Goal: Task Accomplishment & Management: Complete application form

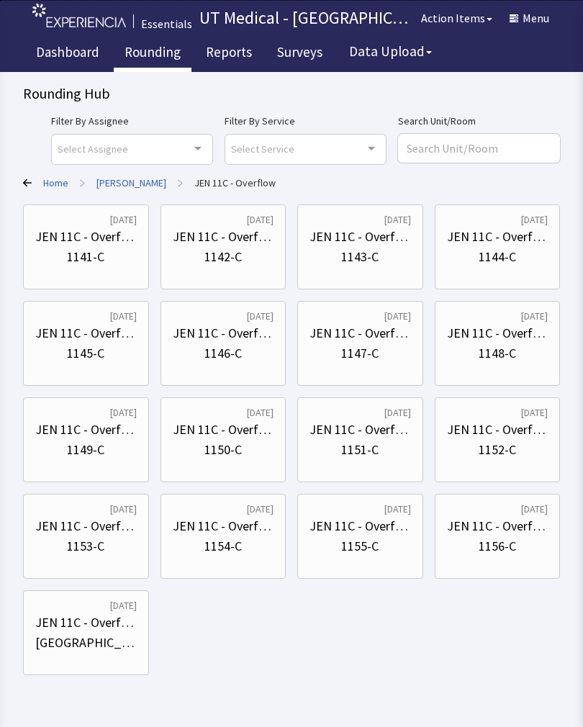
click at [92, 253] on div "1141-C" at bounding box center [85, 257] width 37 height 20
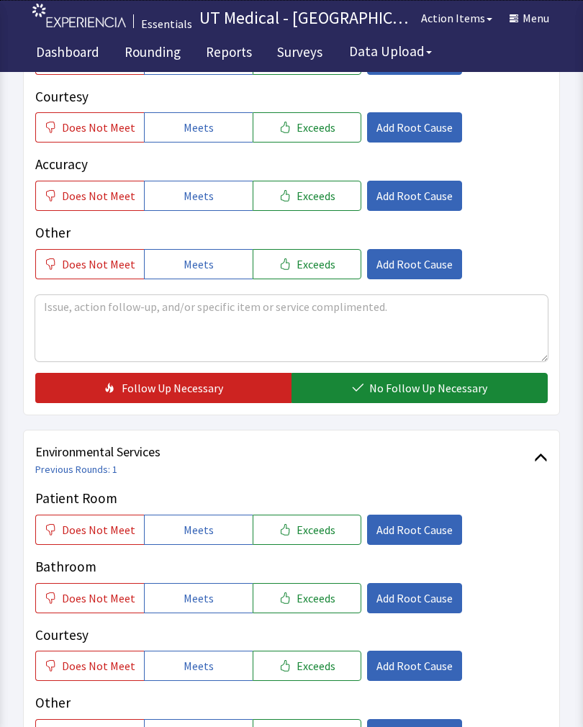
scroll to position [363, 0]
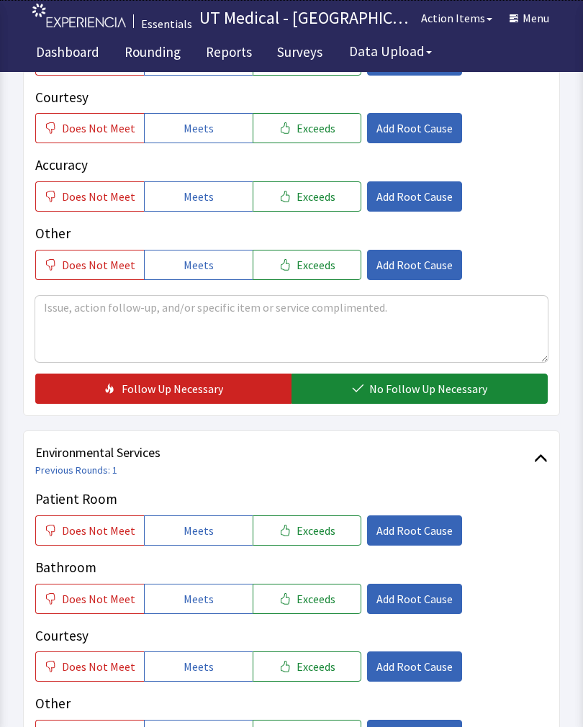
click at [315, 533] on span "Exceeds" at bounding box center [316, 530] width 39 height 17
click at [310, 601] on span "Exceeds" at bounding box center [316, 598] width 39 height 17
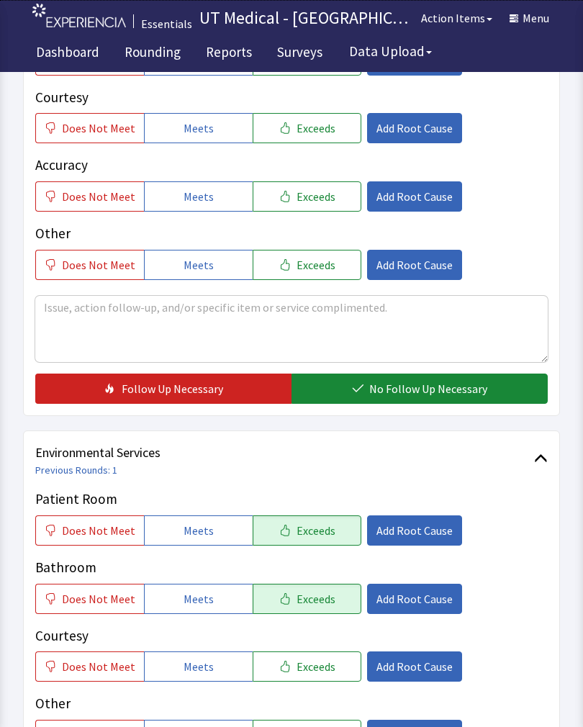
click at [317, 646] on div "Courtesy Does Not Meet Meets Exceeds Add Root Cause" at bounding box center [291, 653] width 512 height 57
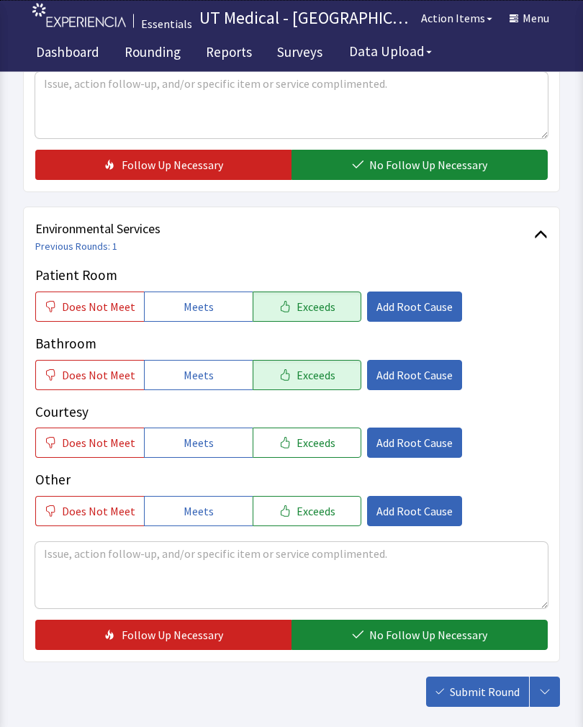
click at [301, 440] on span "Exceeds" at bounding box center [316, 443] width 39 height 17
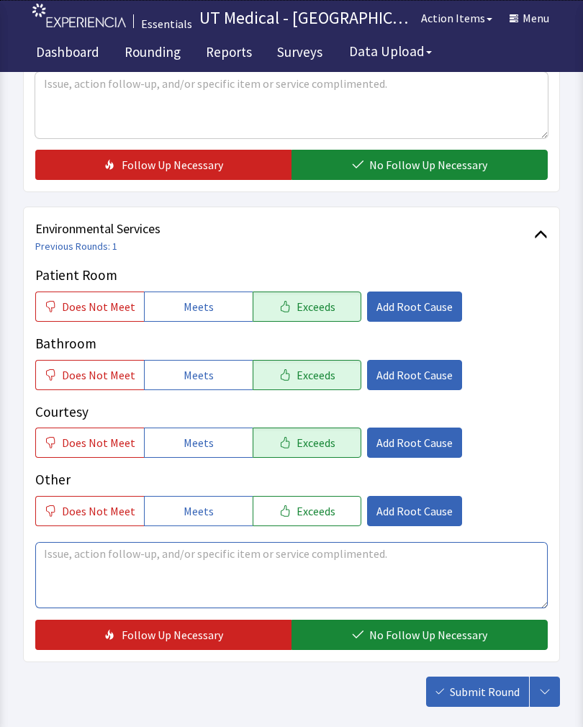
click at [243, 562] on textarea at bounding box center [291, 575] width 512 height 66
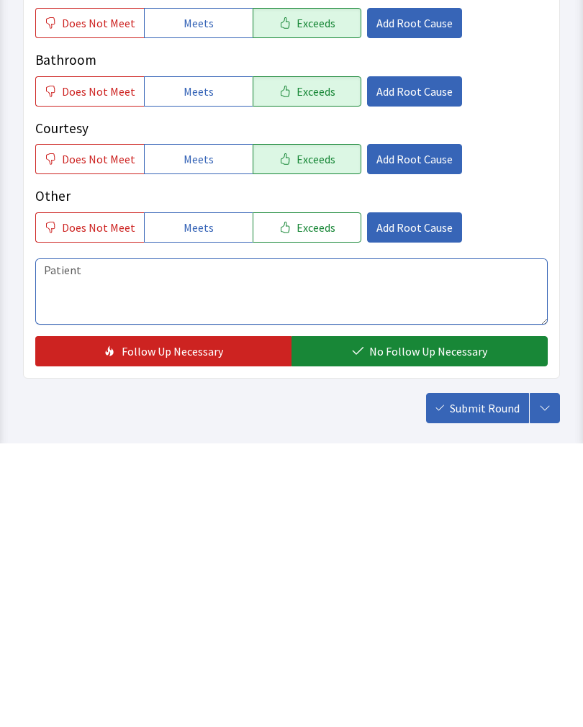
scroll to position [663, 0]
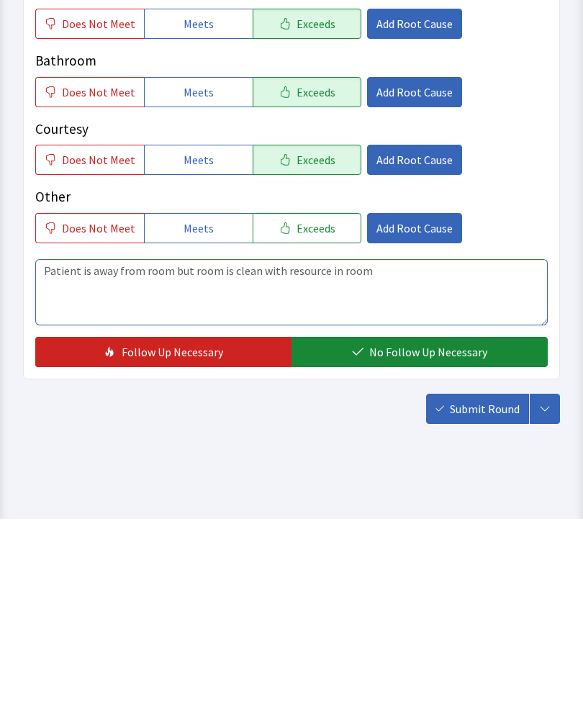
type textarea "Patient is away from room but room is clean with resource in room"
click at [433, 551] on span "No Follow Up Necessary" at bounding box center [428, 559] width 118 height 17
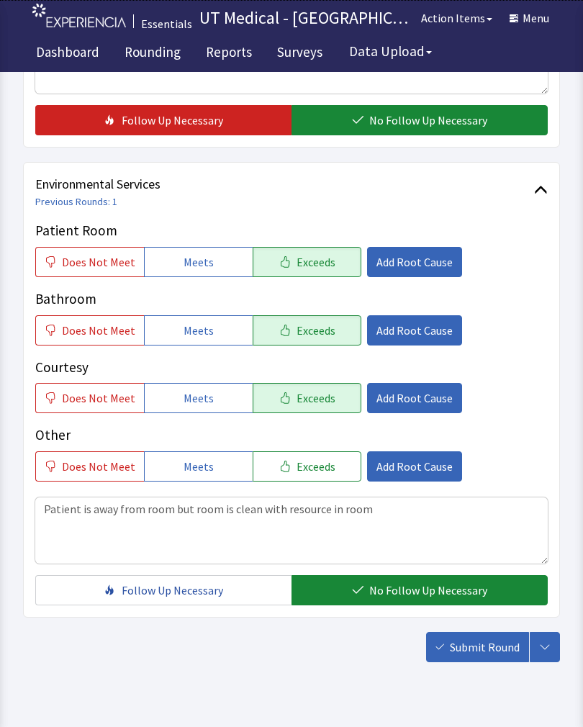
scroll to position [631, 0]
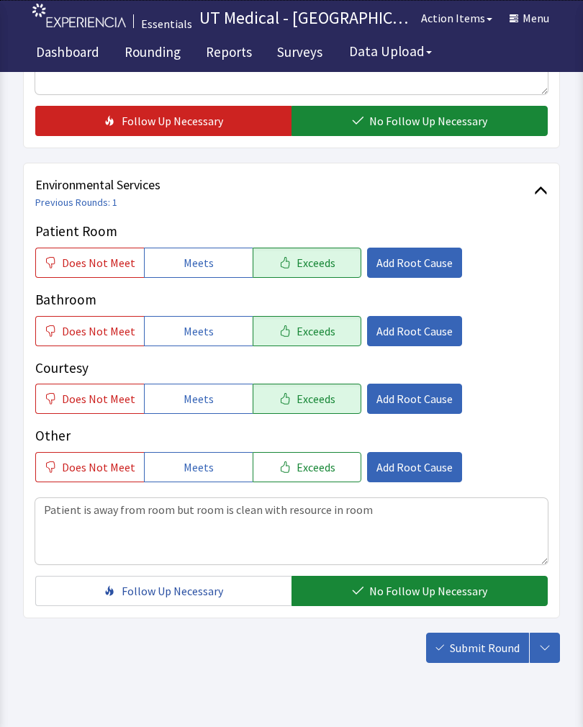
click at [486, 651] on span "Submit Round" at bounding box center [485, 647] width 70 height 17
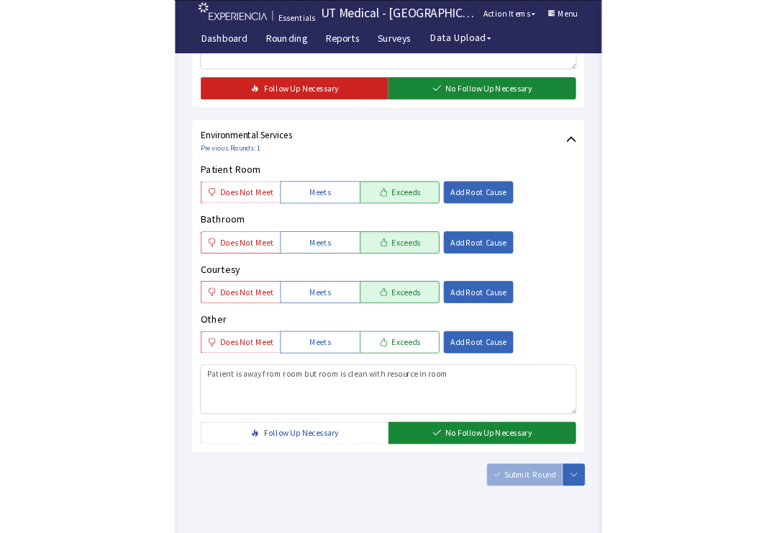
scroll to position [751, 0]
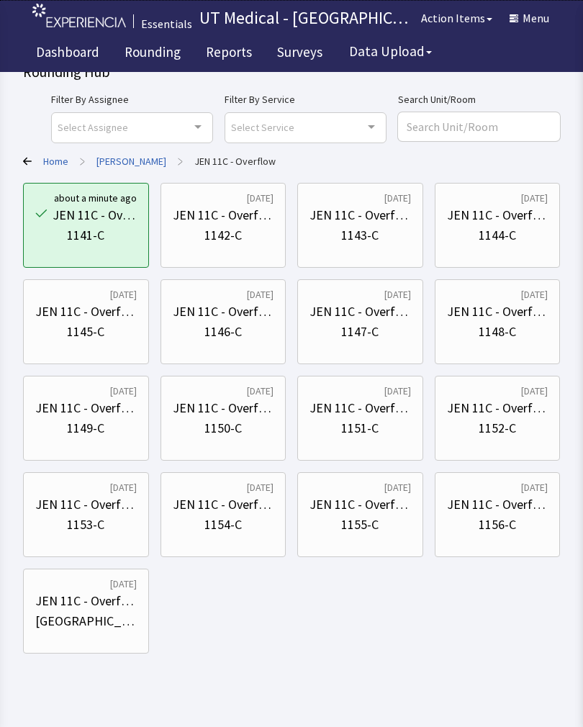
scroll to position [22, 0]
click at [223, 236] on div "1142-C" at bounding box center [222, 235] width 37 height 20
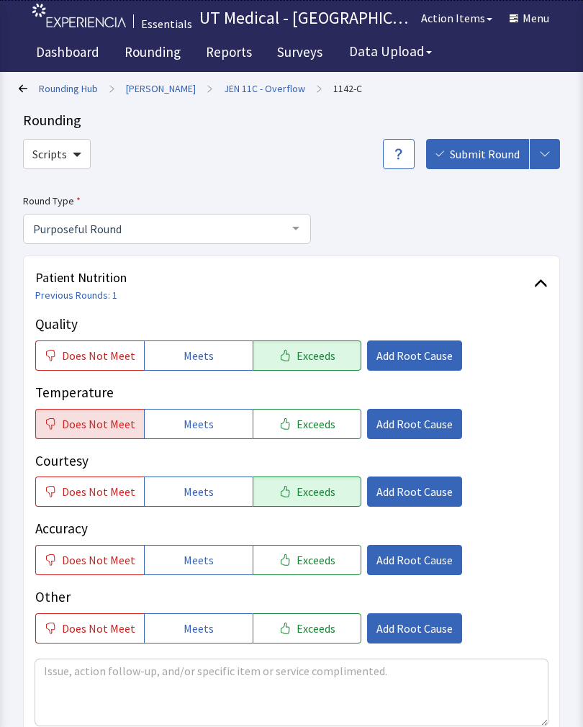
scroll to position [329, 0]
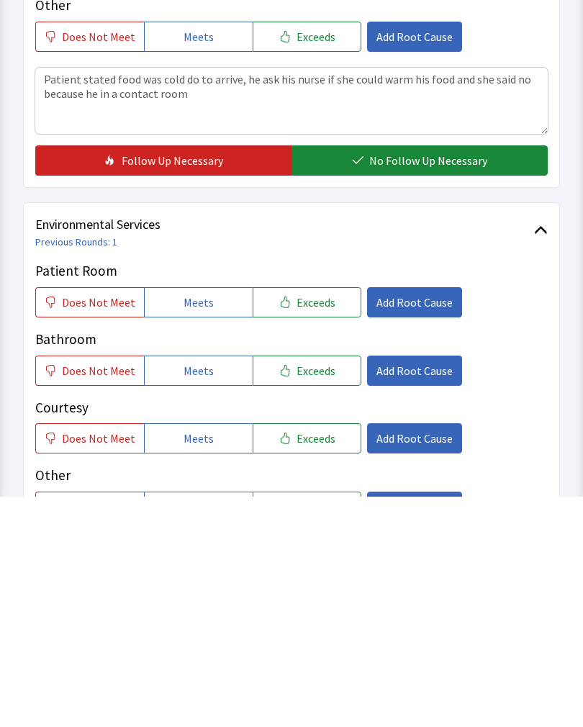
type textarea "Patient stated food was cold do to arrive, he ask his nurse if she could warm h…"
click at [427, 382] on span "No Follow Up Necessary" at bounding box center [428, 390] width 118 height 17
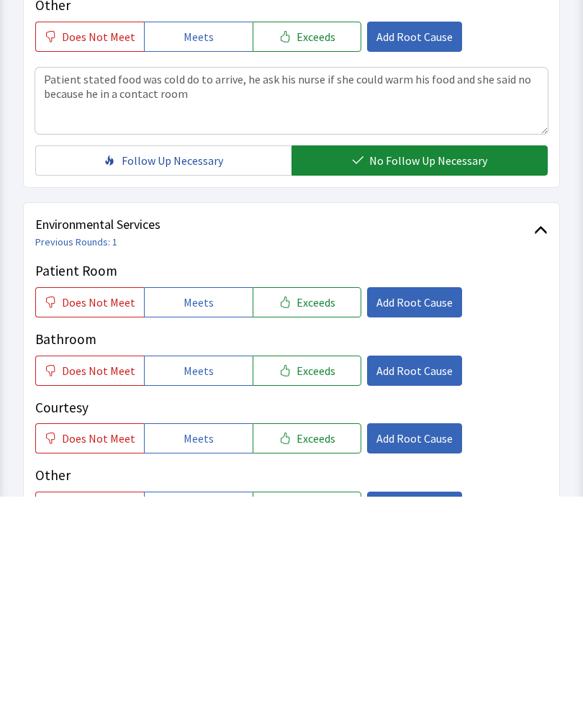
scroll to position [592, 0]
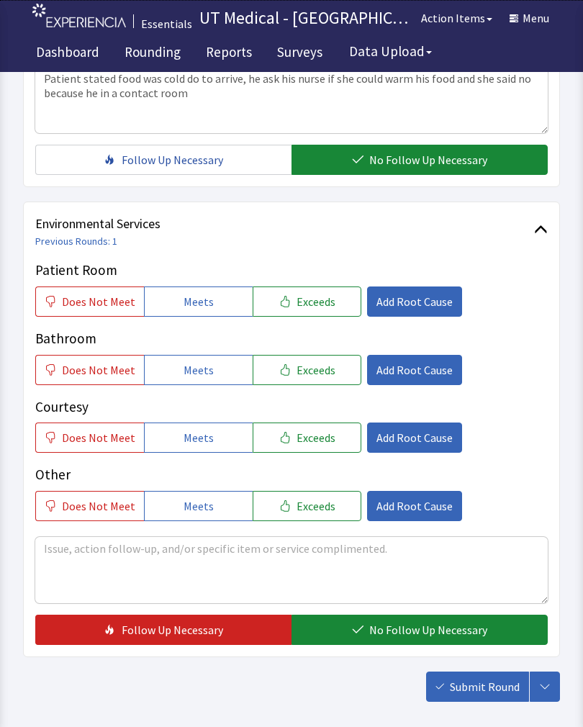
click at [305, 298] on span "Exceeds" at bounding box center [316, 301] width 39 height 17
click at [304, 377] on button "Exceeds" at bounding box center [307, 370] width 109 height 30
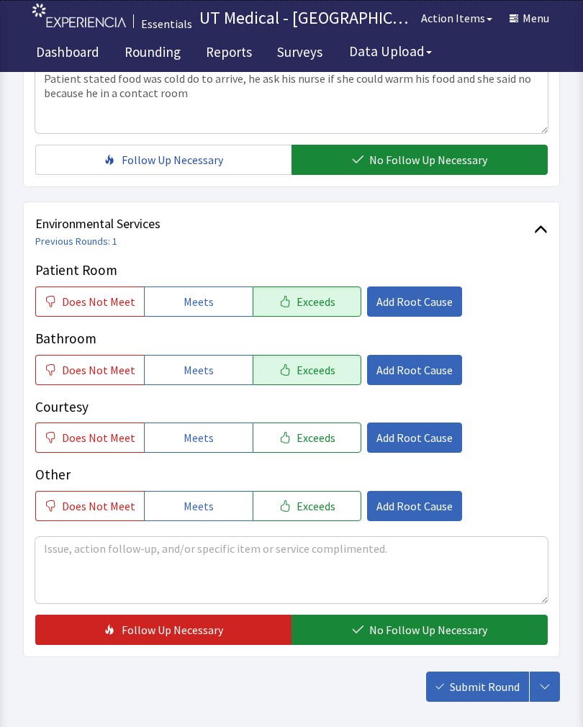
click at [311, 447] on button "Exceeds" at bounding box center [307, 437] width 109 height 30
click at [389, 633] on span "No Follow Up Necessary" at bounding box center [428, 629] width 118 height 17
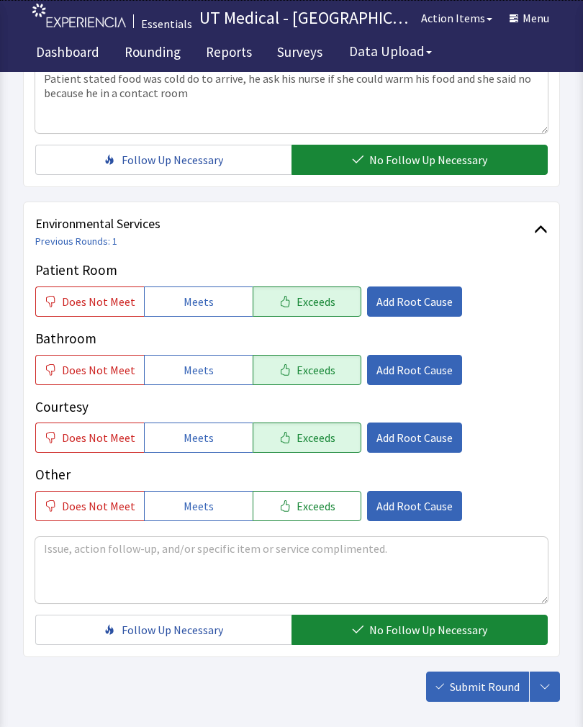
click at [489, 695] on span "Submit Round" at bounding box center [485, 686] width 70 height 17
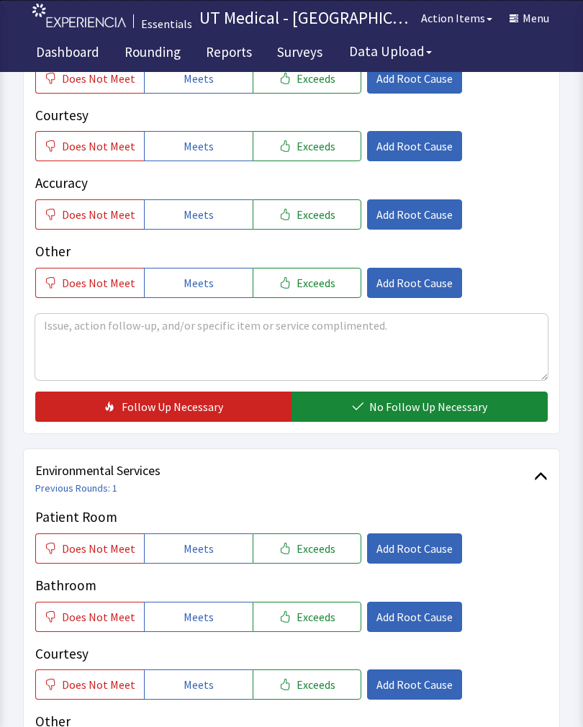
scroll to position [342, 0]
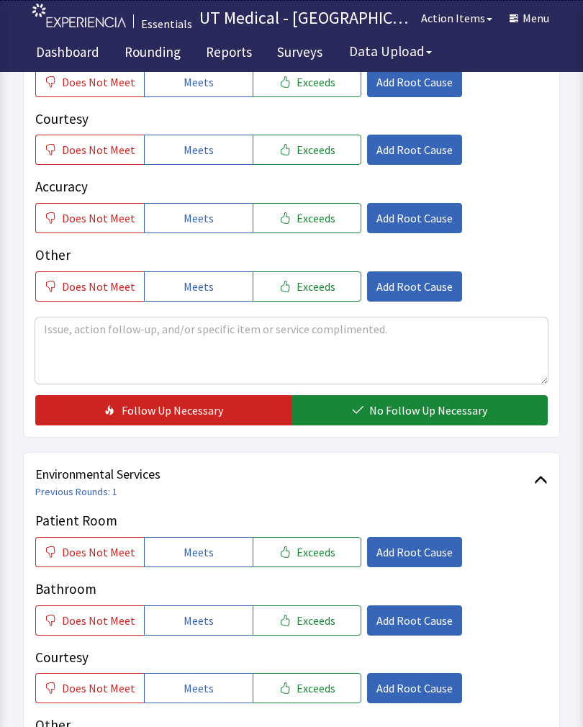
click at [327, 538] on button "Exceeds" at bounding box center [307, 552] width 109 height 30
click at [309, 622] on span "Exceeds" at bounding box center [316, 620] width 39 height 17
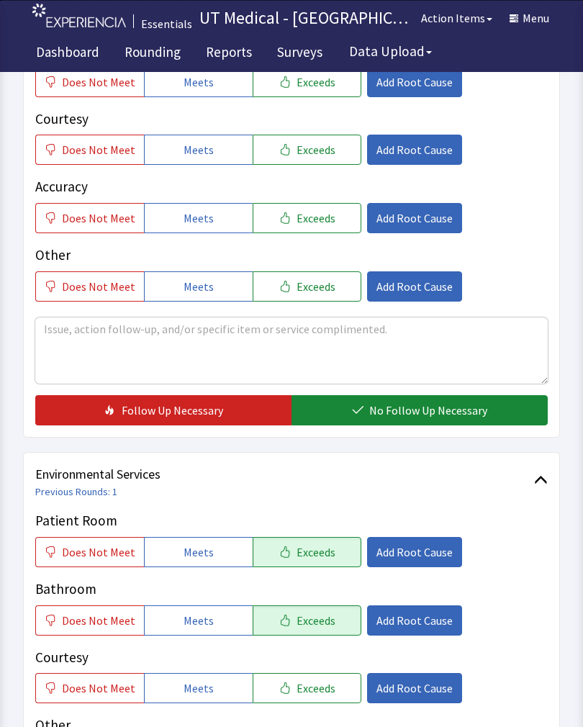
click at [308, 699] on button "Exceeds" at bounding box center [307, 688] width 109 height 30
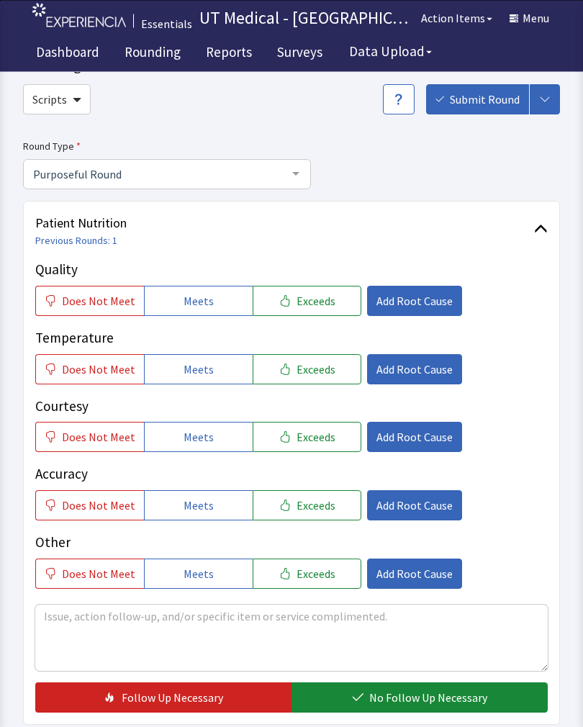
scroll to position [55, 0]
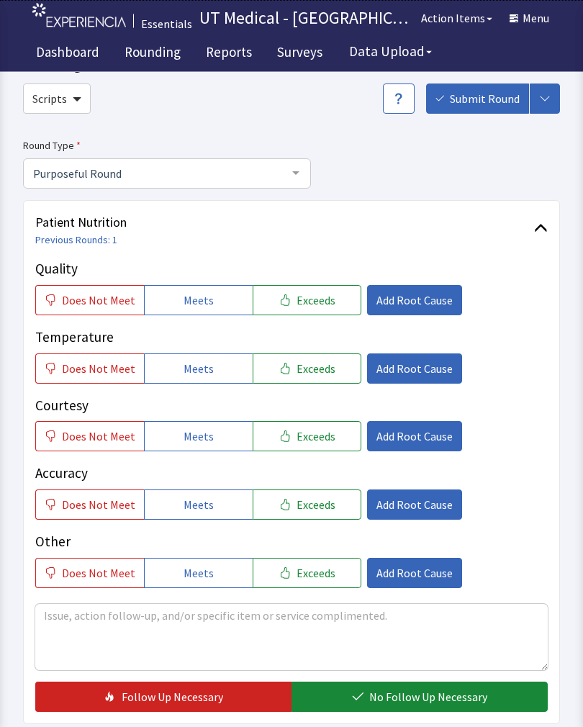
click at [320, 303] on span "Exceeds" at bounding box center [316, 300] width 39 height 17
click at [312, 374] on span "Exceeds" at bounding box center [316, 368] width 39 height 17
click at [313, 440] on span "Exceeds" at bounding box center [316, 436] width 39 height 17
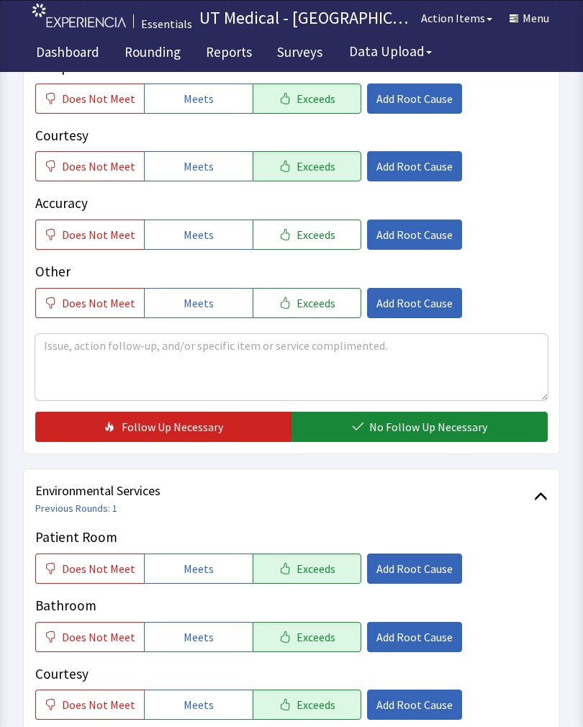
click at [416, 434] on span "No Follow Up Necessary" at bounding box center [428, 426] width 118 height 17
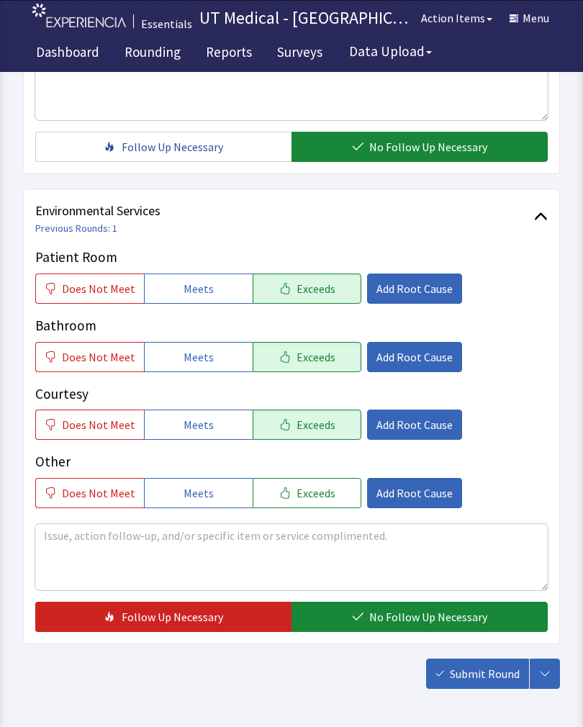
scroll to position [641, 0]
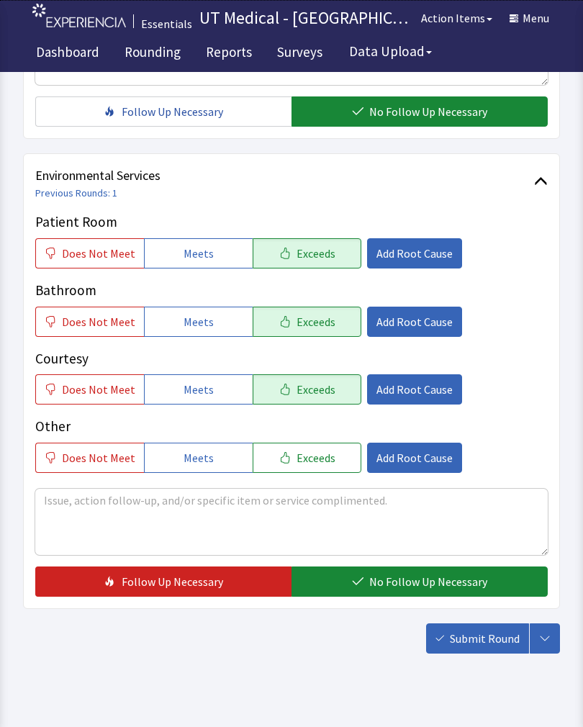
click at [390, 579] on span "No Follow Up Necessary" at bounding box center [428, 581] width 118 height 17
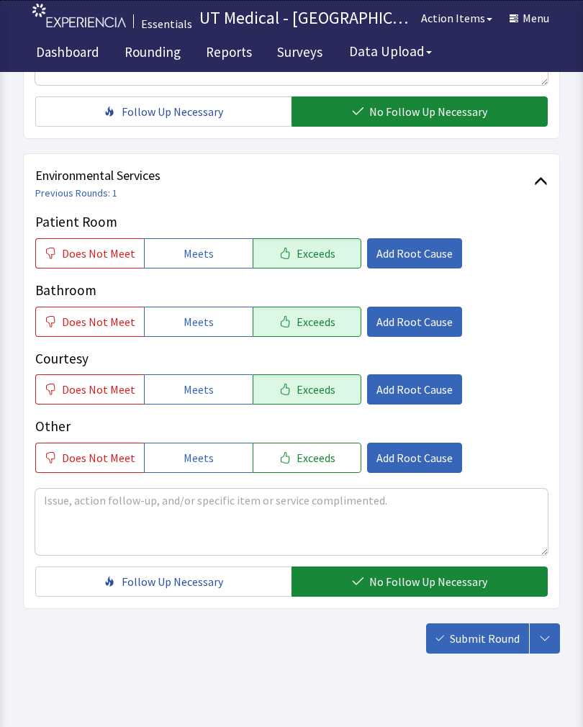
click at [502, 638] on span "Submit Round" at bounding box center [485, 638] width 70 height 17
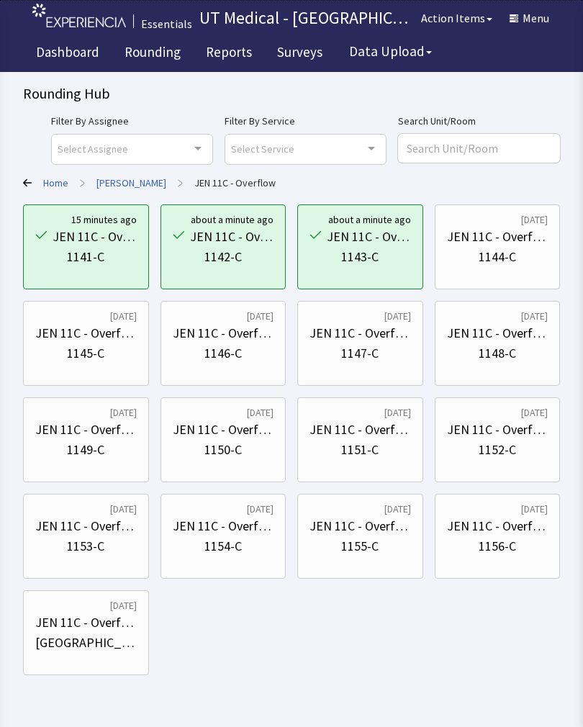
click at [515, 255] on div "1144-C" at bounding box center [497, 257] width 37 height 20
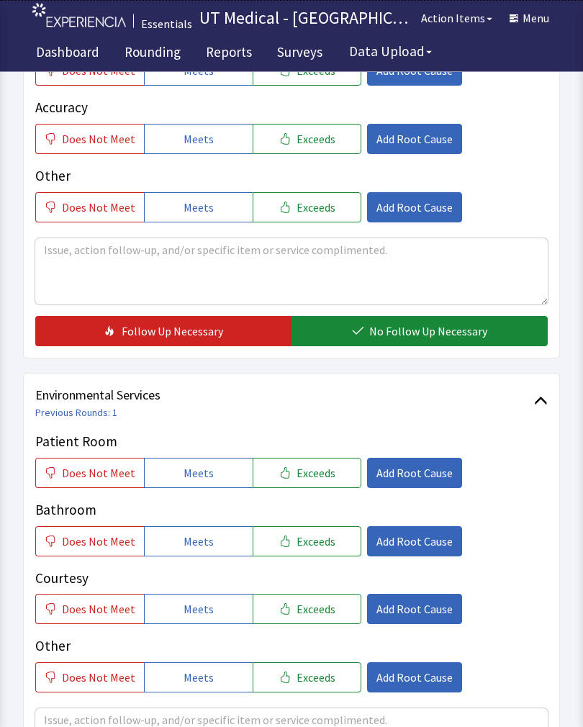
scroll to position [421, 0]
click at [315, 474] on span "Exceeds" at bounding box center [316, 472] width 39 height 17
click at [324, 542] on span "Exceeds" at bounding box center [316, 541] width 39 height 17
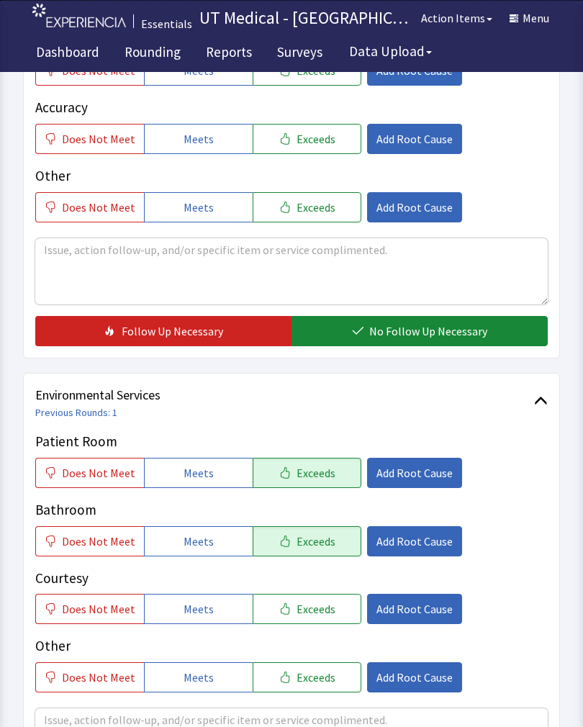
click at [325, 605] on span "Exceeds" at bounding box center [316, 608] width 39 height 17
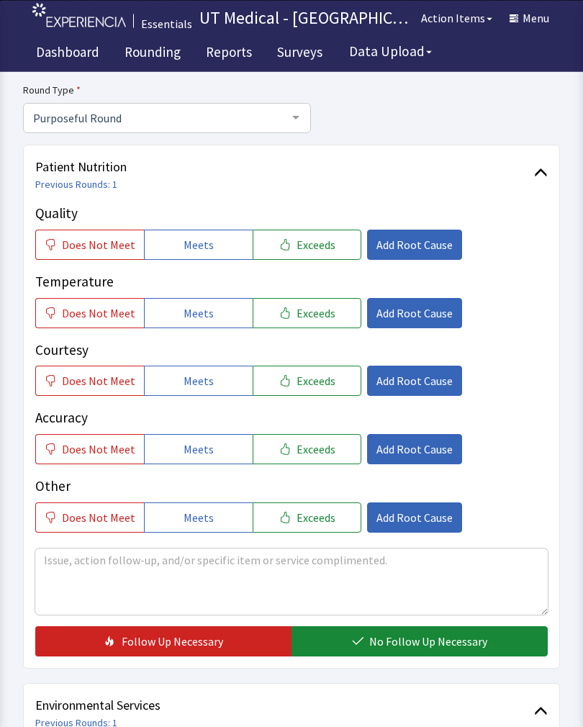
scroll to position [111, 0]
click at [315, 245] on span "Exceeds" at bounding box center [316, 244] width 39 height 17
click at [317, 312] on span "Exceeds" at bounding box center [316, 312] width 39 height 17
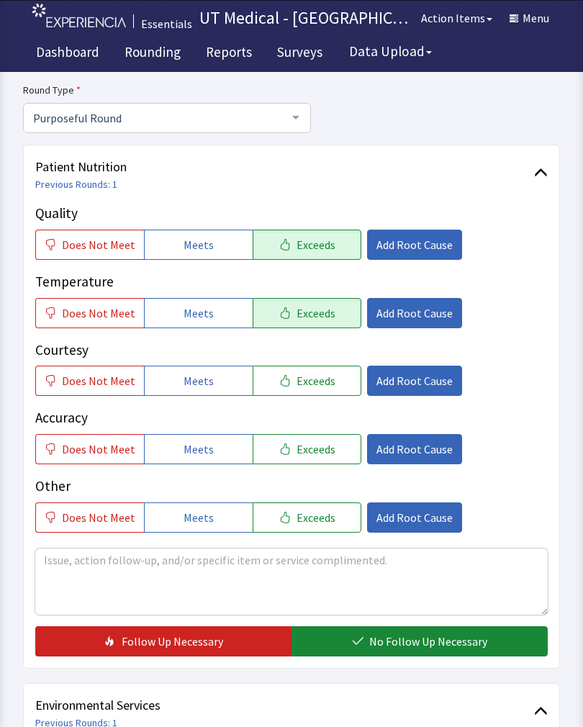
click at [317, 388] on button "Exceeds" at bounding box center [307, 381] width 109 height 30
click at [426, 641] on span "No Follow Up Necessary" at bounding box center [428, 641] width 118 height 17
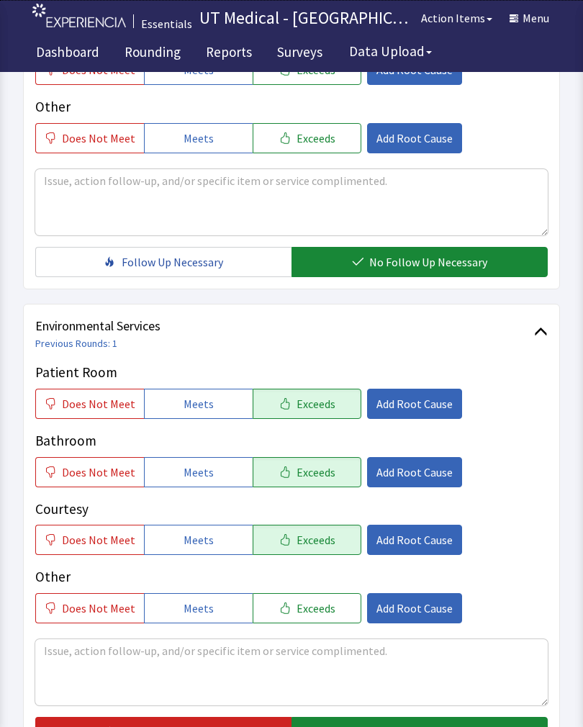
click at [425, 725] on span "No Follow Up Necessary" at bounding box center [428, 731] width 118 height 17
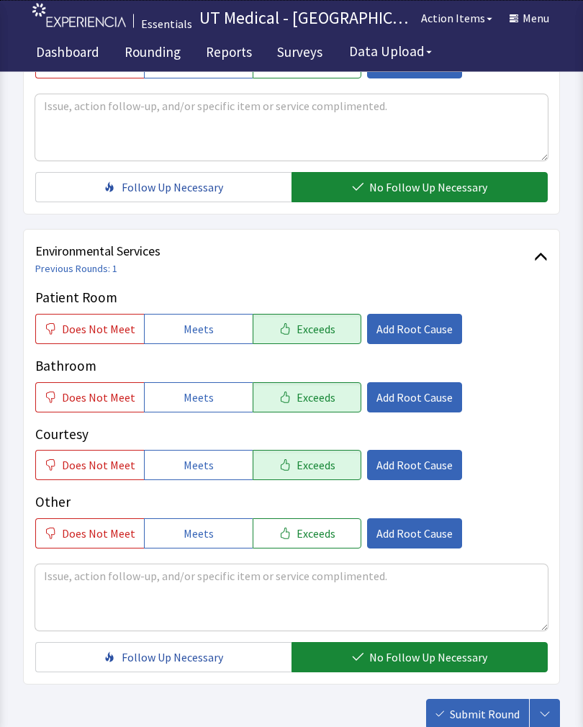
scroll to position [641, 0]
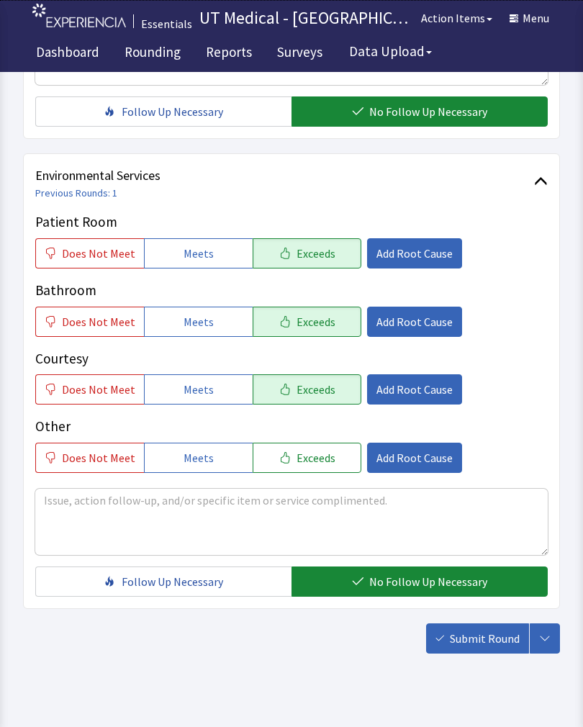
click at [498, 642] on span "Submit Round" at bounding box center [485, 638] width 70 height 17
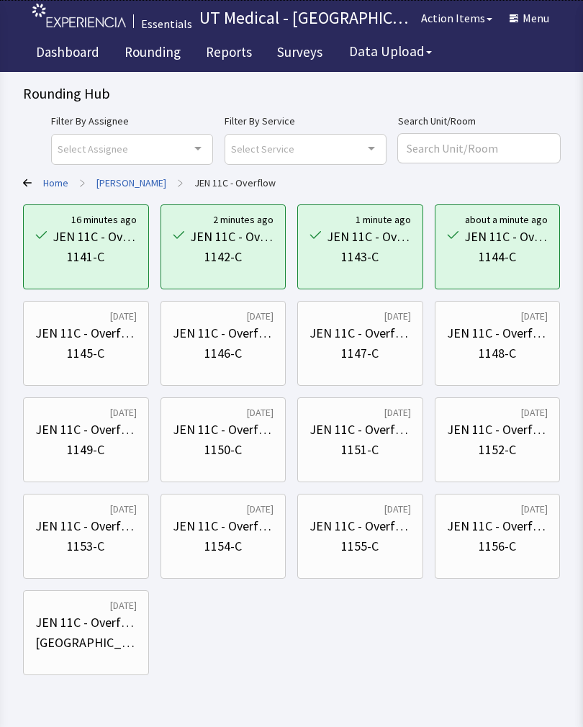
click at [104, 328] on div "JEN 11C - Overflow" at bounding box center [85, 333] width 101 height 20
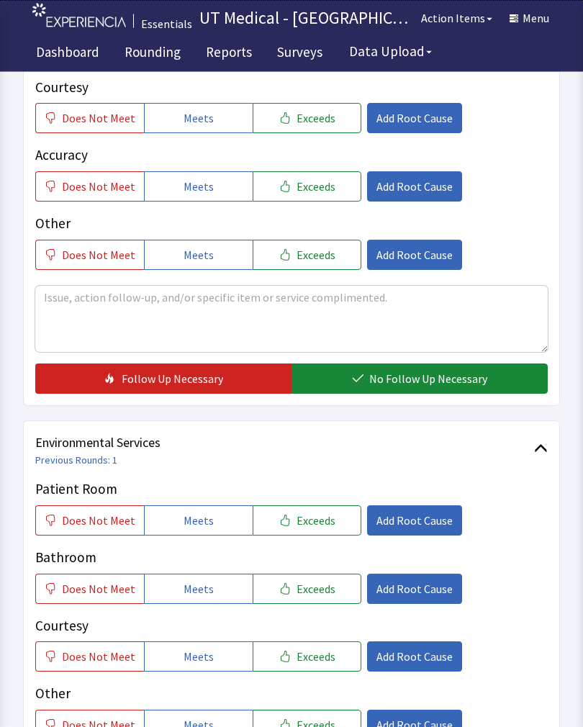
scroll to position [371, 0]
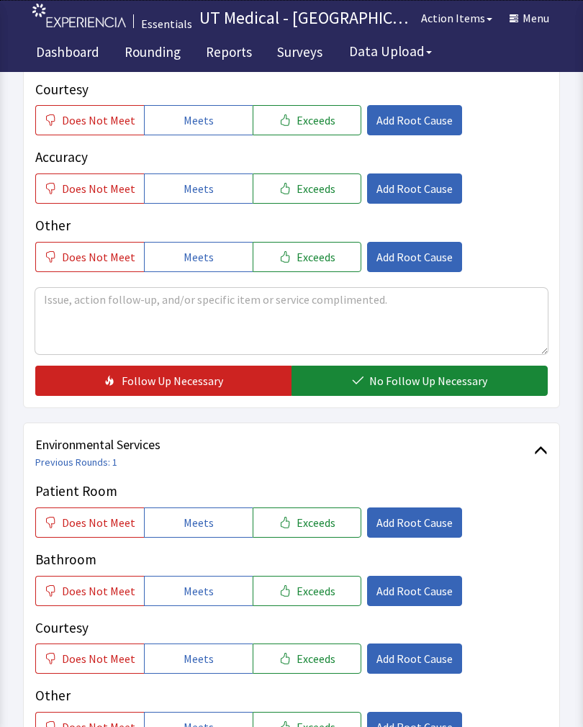
click at [324, 531] on button "Exceeds" at bounding box center [307, 522] width 109 height 30
click at [307, 602] on button "Exceeds" at bounding box center [307, 591] width 109 height 30
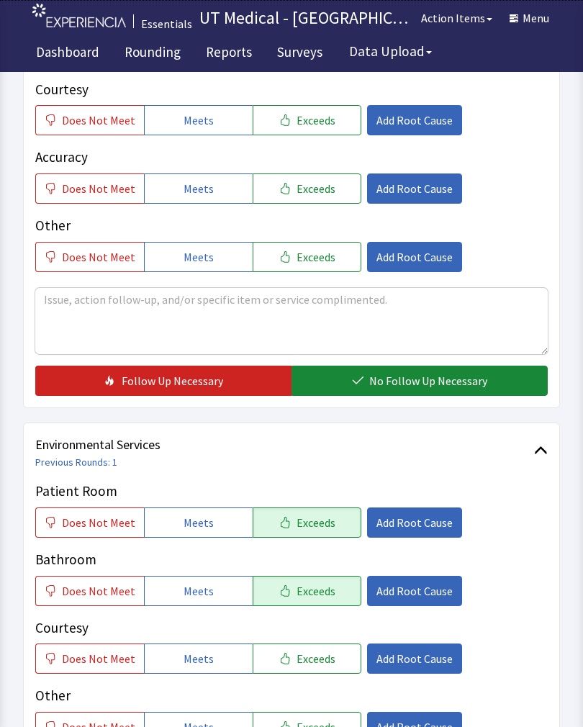
click at [318, 664] on span "Exceeds" at bounding box center [316, 658] width 39 height 17
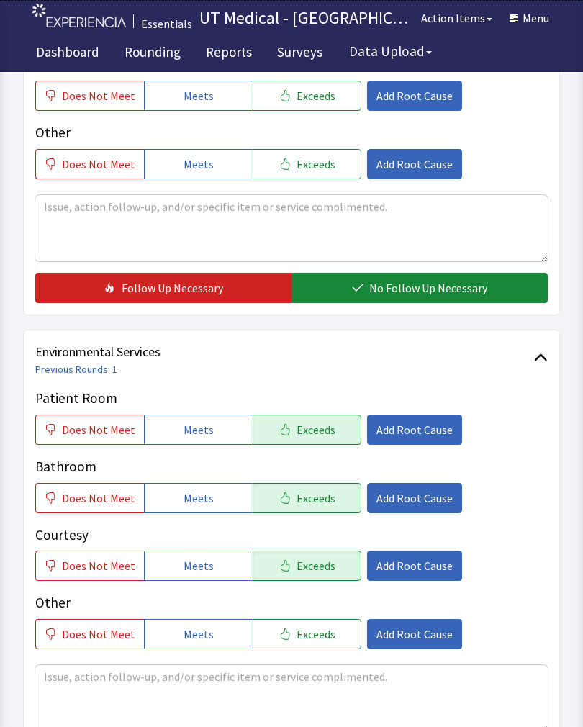
scroll to position [641, 0]
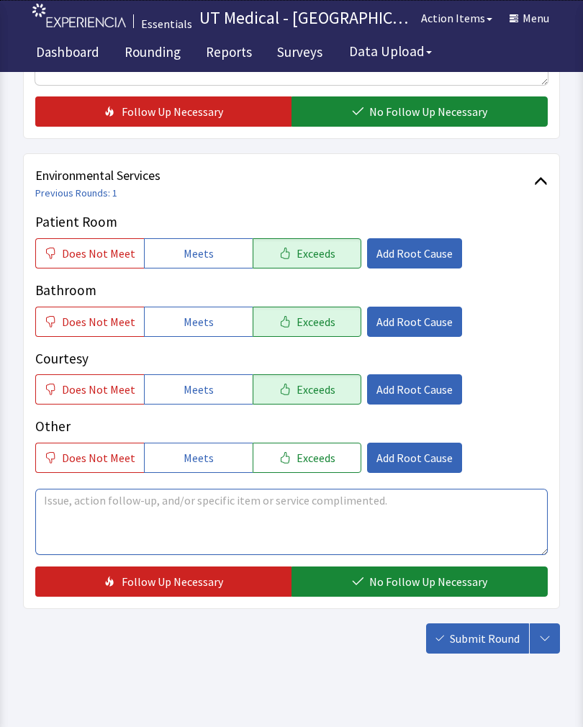
click at [364, 514] on textarea at bounding box center [291, 522] width 512 height 66
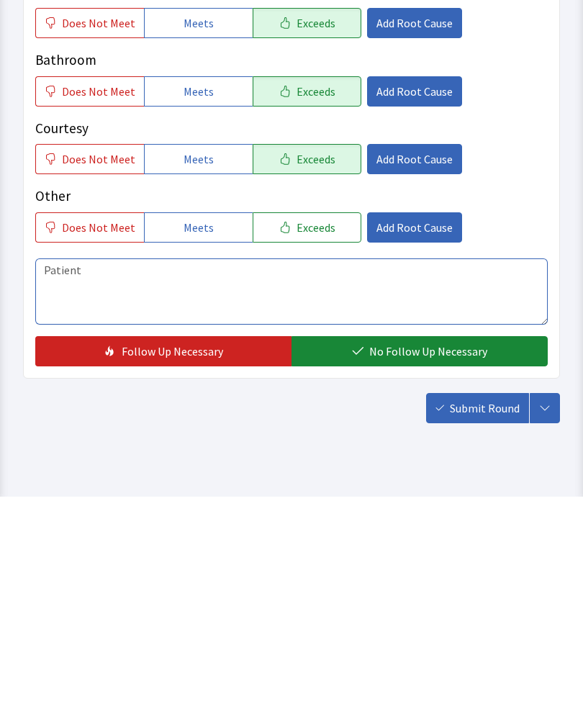
scroll to position [663, 0]
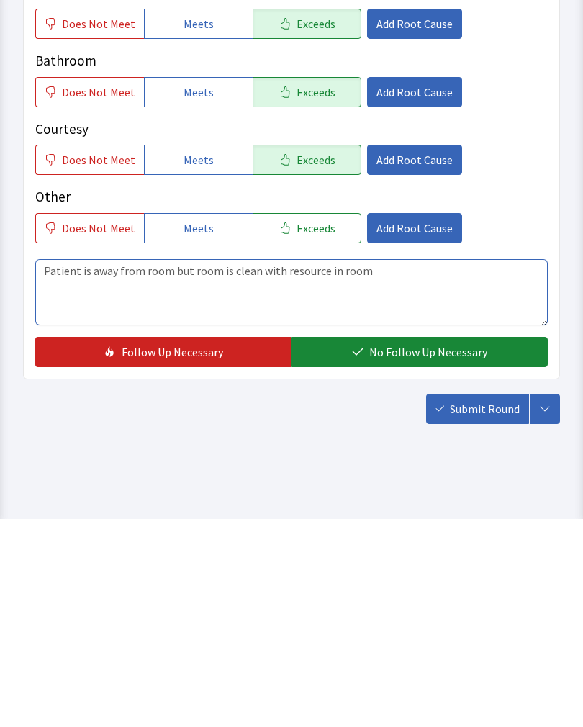
type textarea "Patient is away from room but room is clean with resource in room"
click at [385, 551] on span "No Follow Up Necessary" at bounding box center [428, 559] width 118 height 17
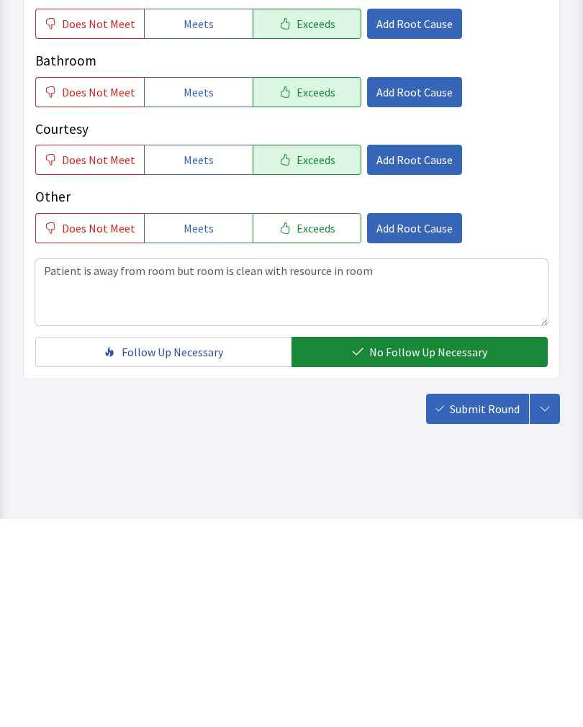
scroll to position [641, 0]
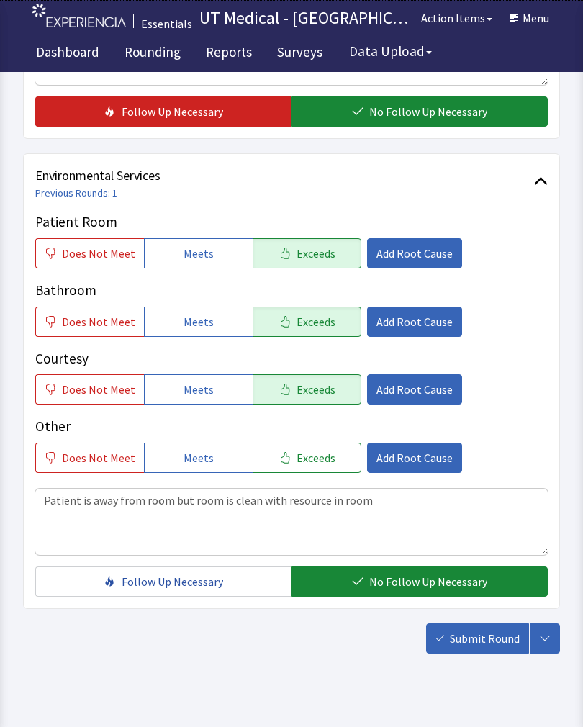
click at [484, 643] on span "Submit Round" at bounding box center [485, 638] width 70 height 17
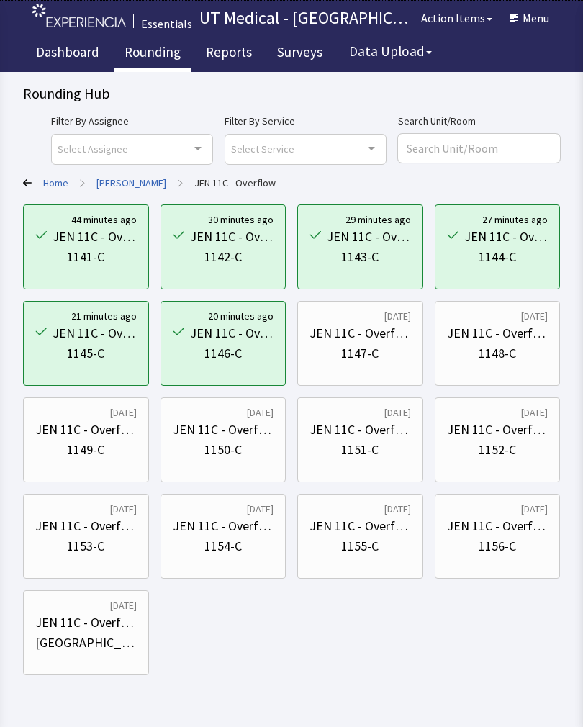
scroll to position [43, 0]
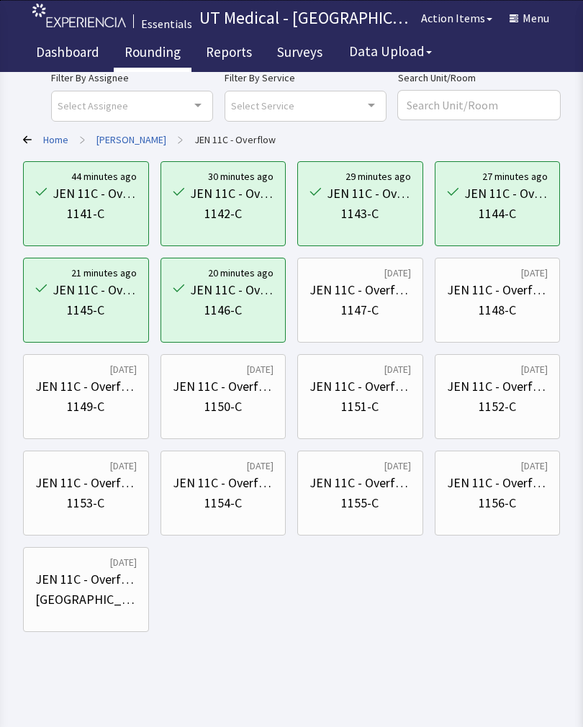
click at [114, 407] on div "1149-C" at bounding box center [85, 407] width 101 height 20
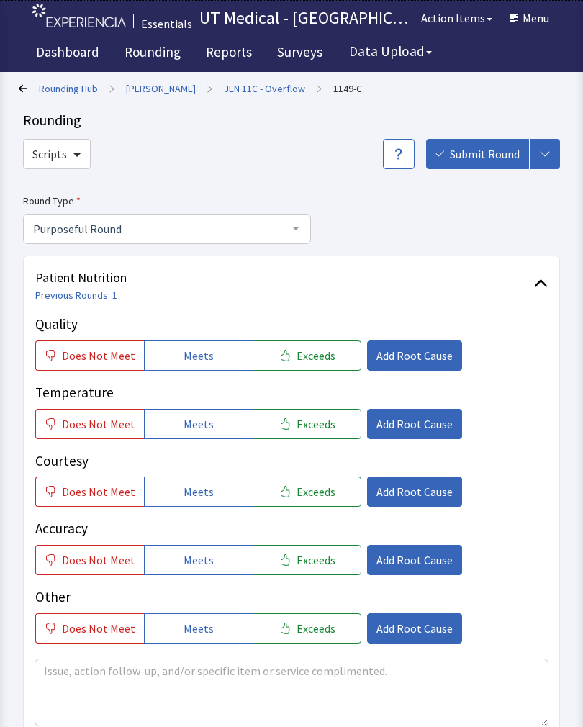
click at [319, 357] on span "Exceeds" at bounding box center [316, 355] width 39 height 17
click at [303, 427] on span "Exceeds" at bounding box center [316, 423] width 39 height 17
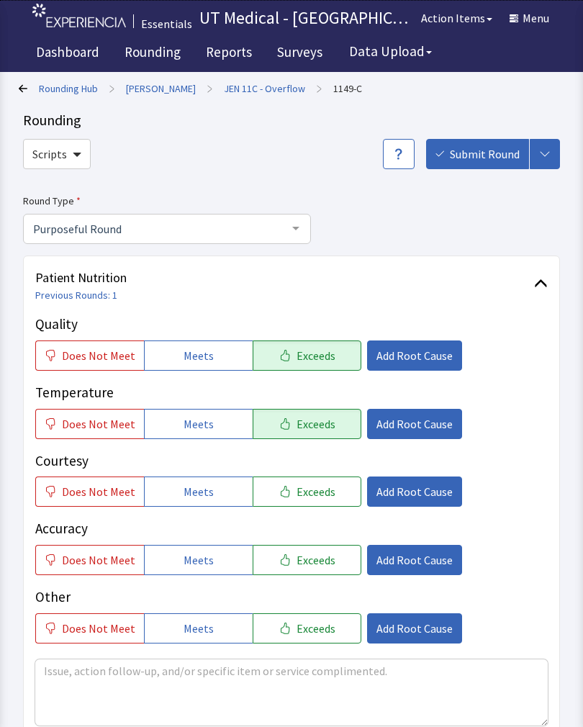
click at [317, 494] on span "Exceeds" at bounding box center [316, 491] width 39 height 17
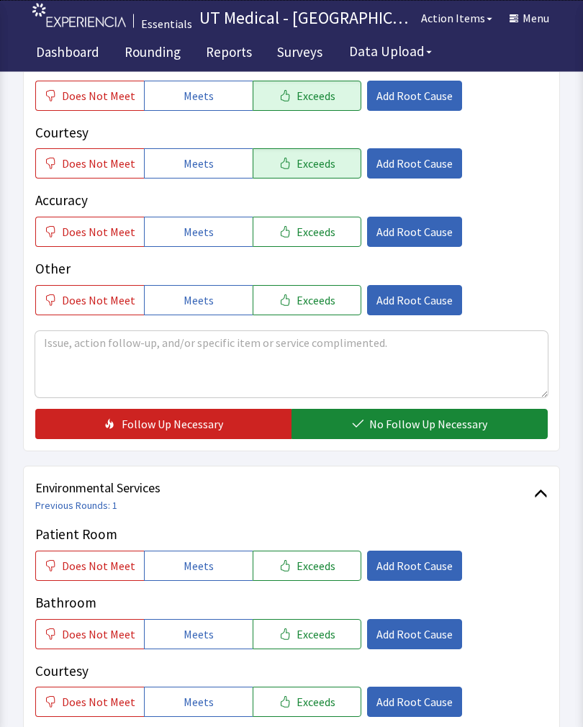
click at [379, 420] on span "No Follow Up Necessary" at bounding box center [428, 424] width 118 height 17
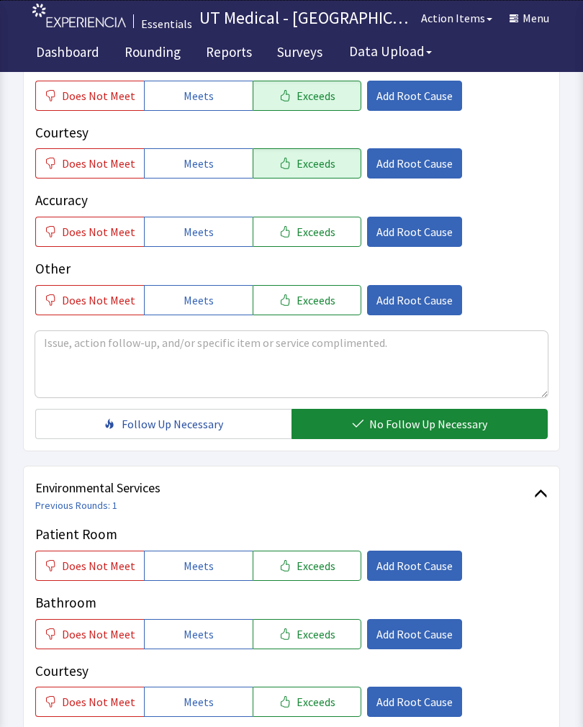
click at [309, 578] on button "Exceeds" at bounding box center [307, 566] width 109 height 30
click at [308, 638] on span "Exceeds" at bounding box center [316, 633] width 39 height 17
click at [315, 700] on span "Exceeds" at bounding box center [316, 701] width 39 height 17
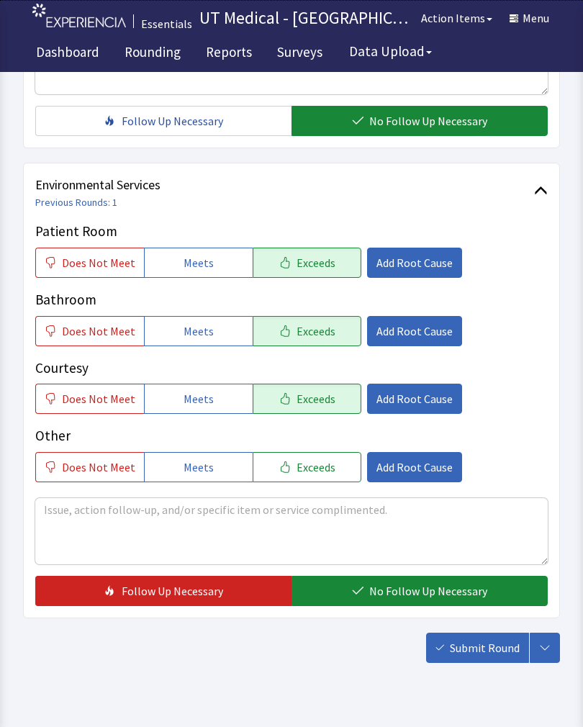
scroll to position [630, 0]
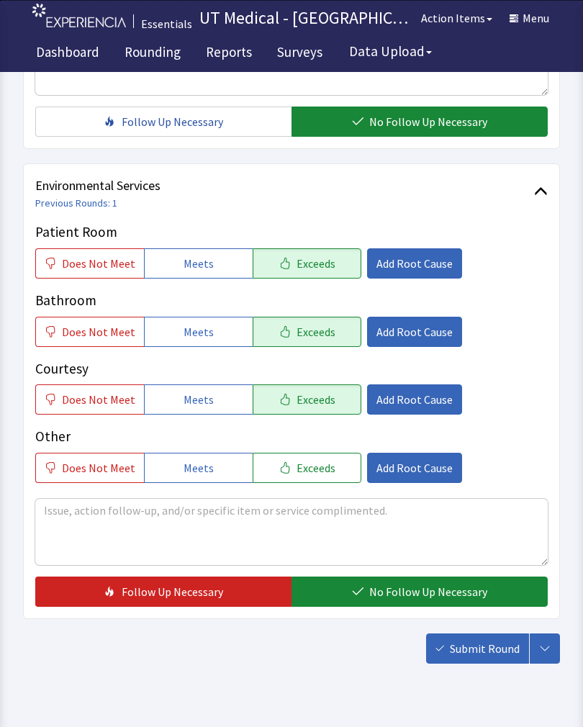
click at [412, 598] on span "No Follow Up Necessary" at bounding box center [428, 591] width 118 height 17
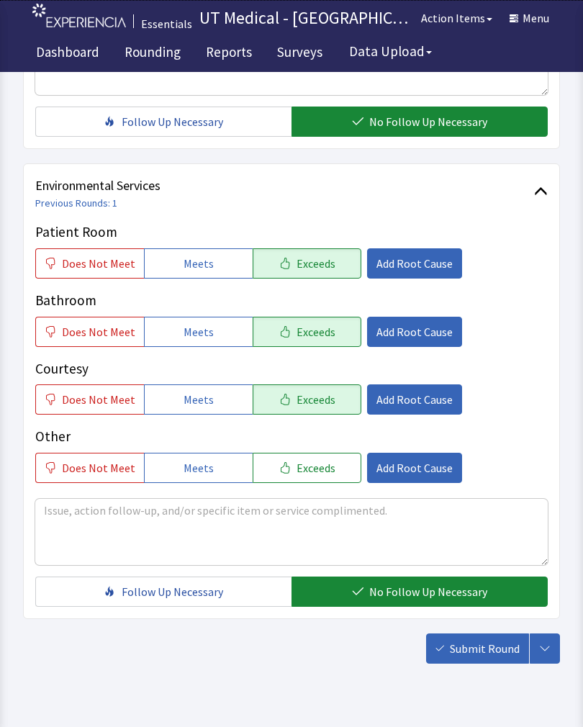
click at [488, 655] on span "Submit Round" at bounding box center [485, 648] width 70 height 17
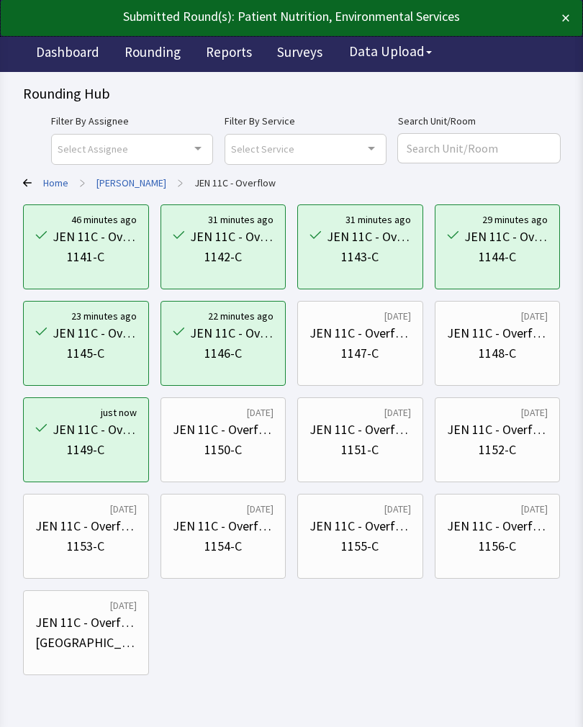
click at [223, 464] on div "JEN 11C - Overflow 1150-C" at bounding box center [223, 439] width 101 height 69
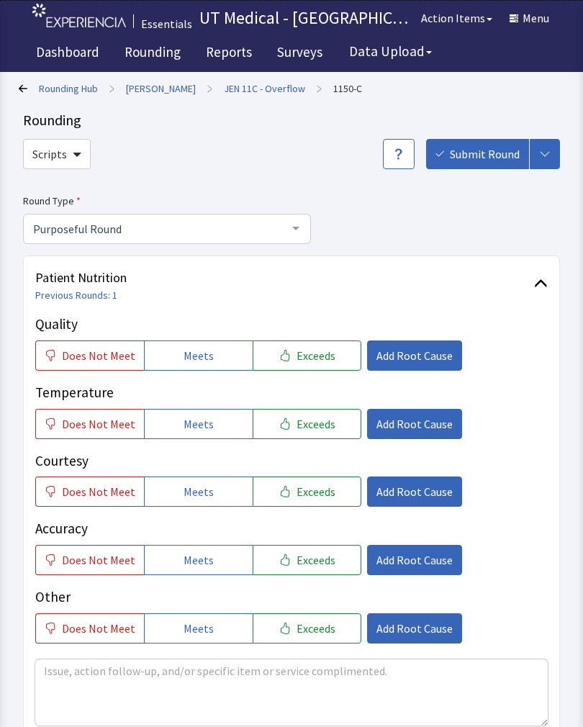
click at [329, 351] on button "Exceeds" at bounding box center [307, 355] width 109 height 30
click at [323, 423] on span "Exceeds" at bounding box center [316, 423] width 39 height 17
click at [334, 479] on button "Exceeds" at bounding box center [307, 491] width 109 height 30
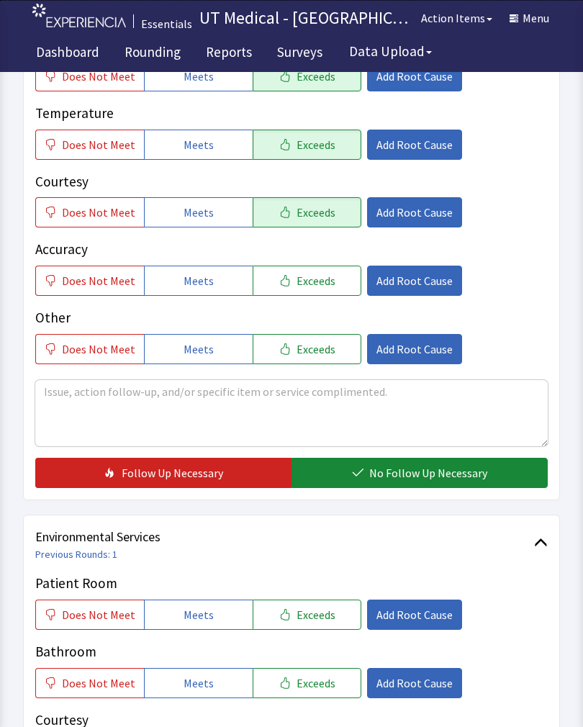
scroll to position [276, 0]
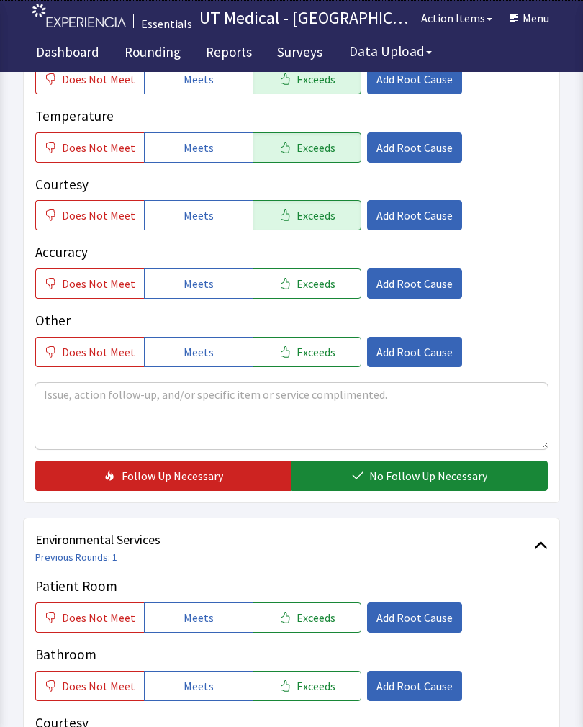
click at [419, 469] on span "No Follow Up Necessary" at bounding box center [428, 475] width 118 height 17
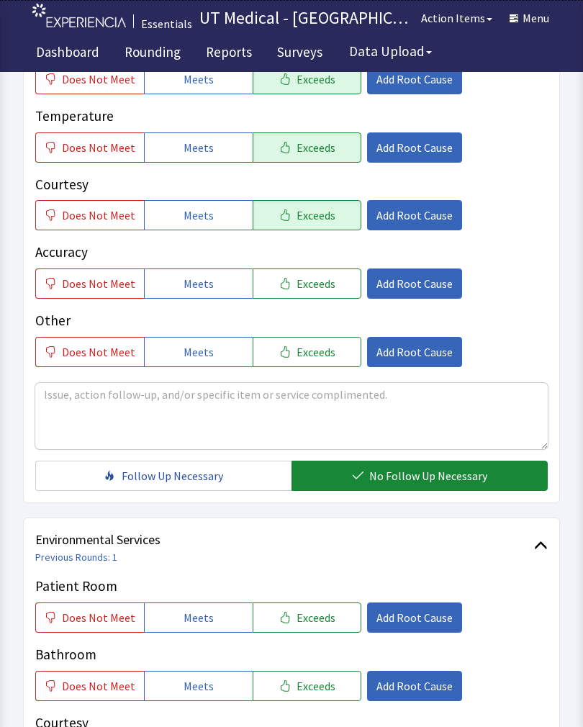
click at [313, 611] on span "Exceeds" at bounding box center [316, 617] width 39 height 17
click at [315, 687] on span "Exceeds" at bounding box center [316, 685] width 39 height 17
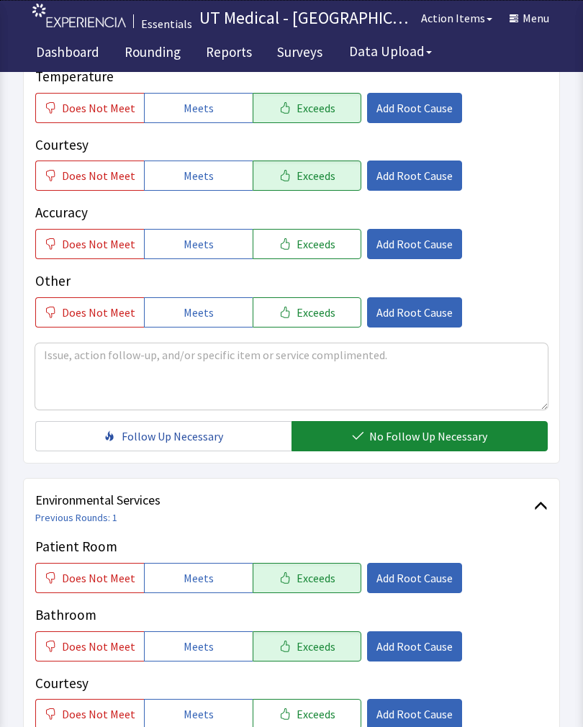
scroll to position [501, 0]
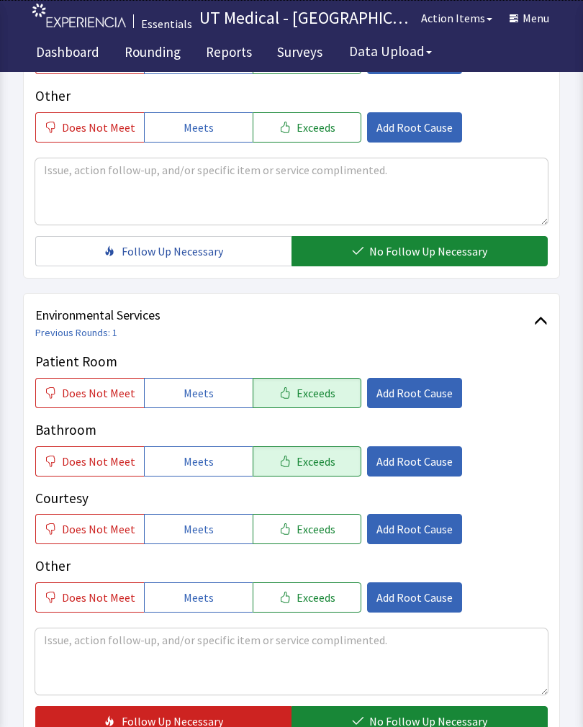
click at [321, 521] on span "Exceeds" at bounding box center [316, 528] width 39 height 17
click at [435, 713] on button "No Follow Up Necessary" at bounding box center [419, 721] width 256 height 30
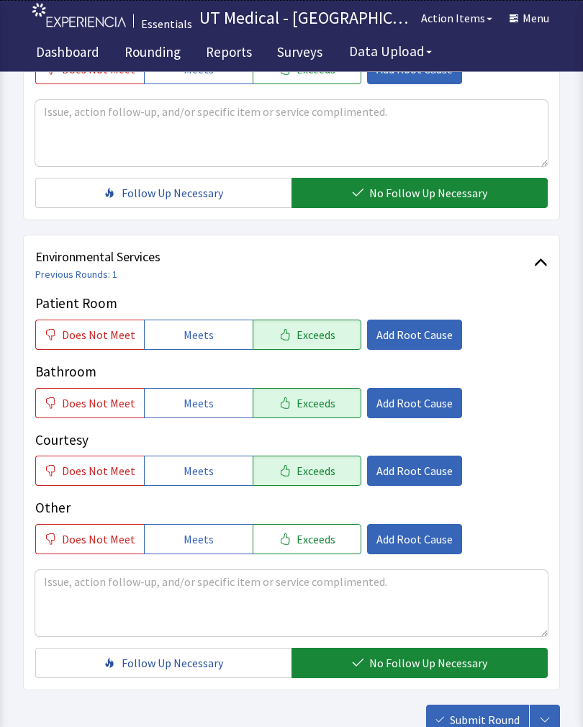
scroll to position [641, 0]
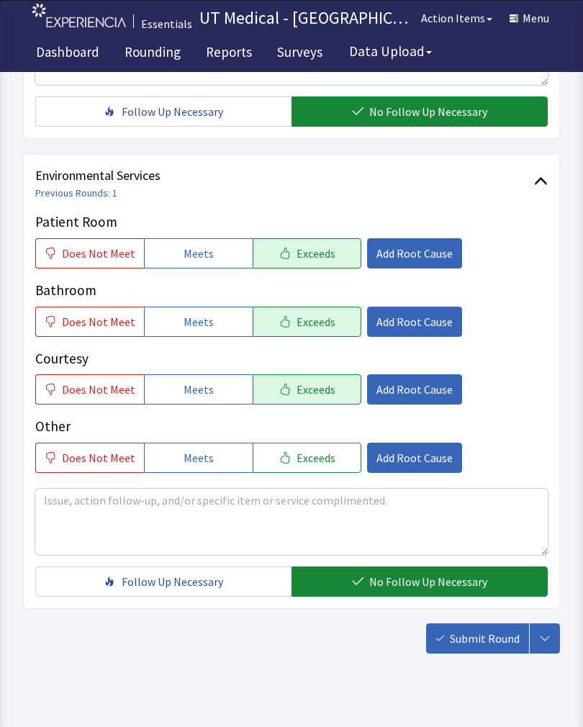
click at [497, 640] on span "Submit Round" at bounding box center [485, 638] width 70 height 17
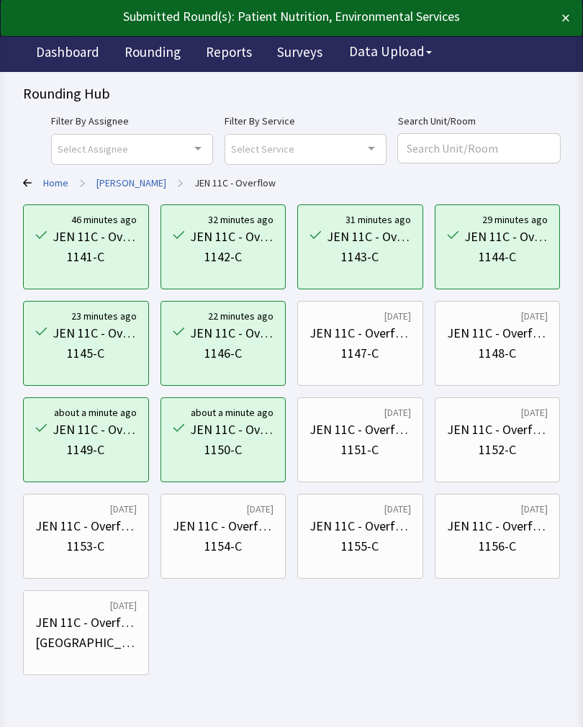
click at [377, 448] on div "1151-C" at bounding box center [359, 450] width 37 height 20
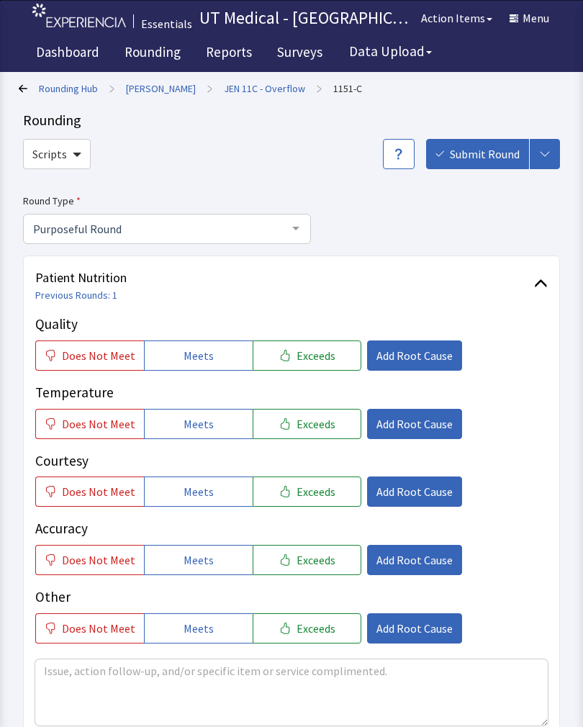
click at [321, 357] on span "Exceeds" at bounding box center [316, 355] width 39 height 17
click at [325, 430] on span "Exceeds" at bounding box center [316, 423] width 39 height 17
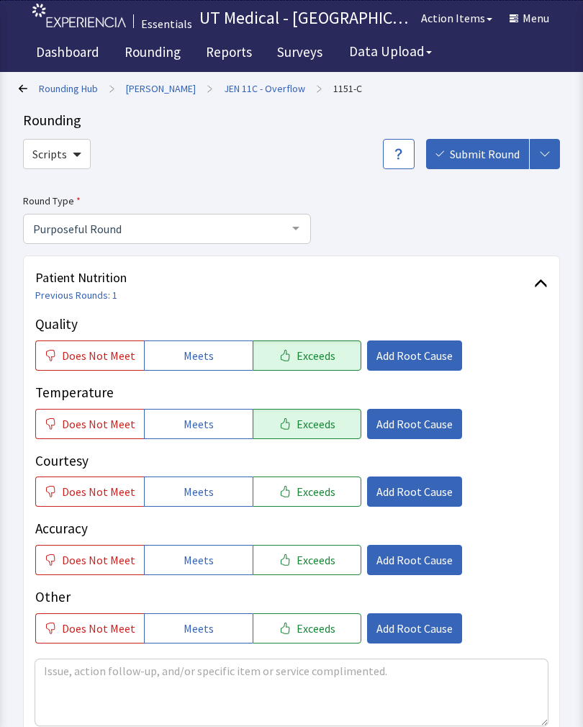
click at [320, 503] on button "Exceeds" at bounding box center [307, 491] width 109 height 30
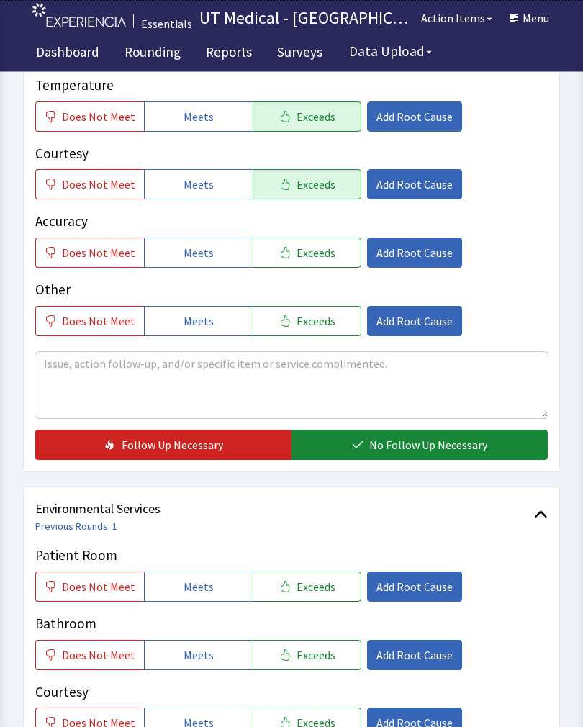
scroll to position [303, 0]
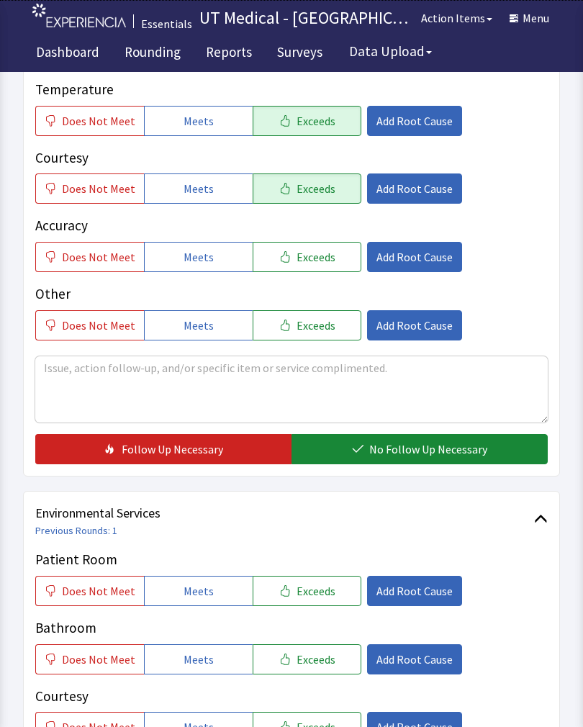
click at [319, 595] on span "Exceeds" at bounding box center [316, 590] width 39 height 17
click at [321, 671] on button "Exceeds" at bounding box center [307, 659] width 109 height 30
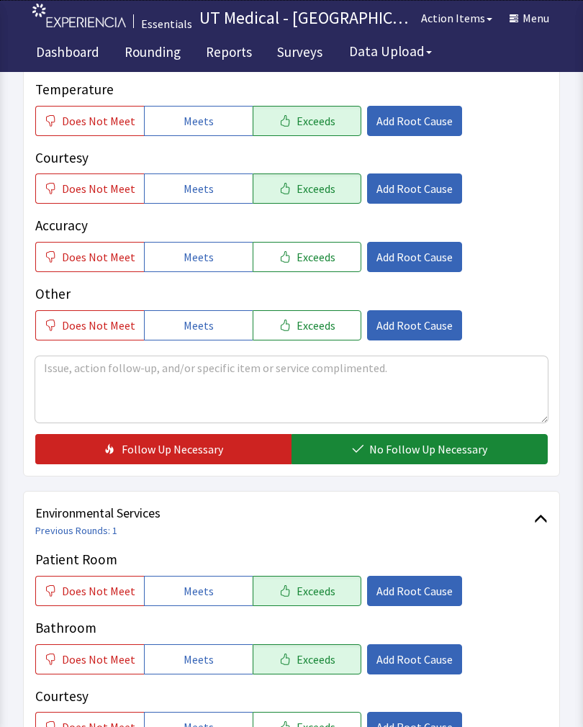
click at [322, 726] on button "Exceeds" at bounding box center [307, 727] width 109 height 30
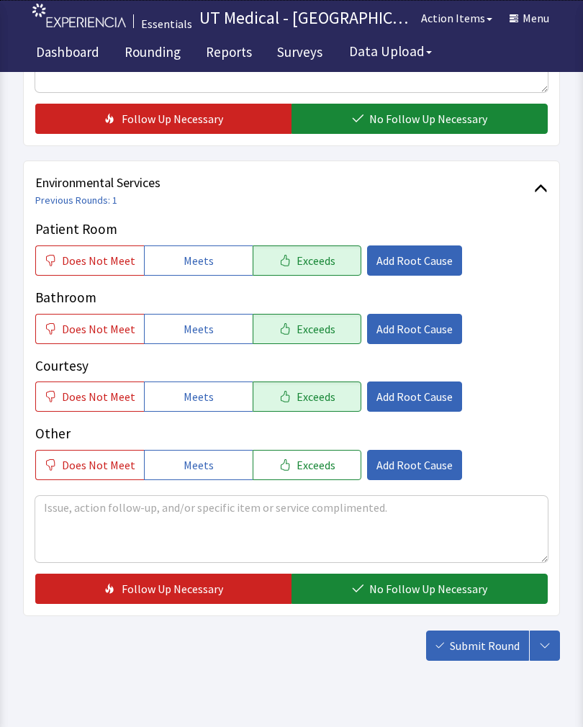
scroll to position [641, 0]
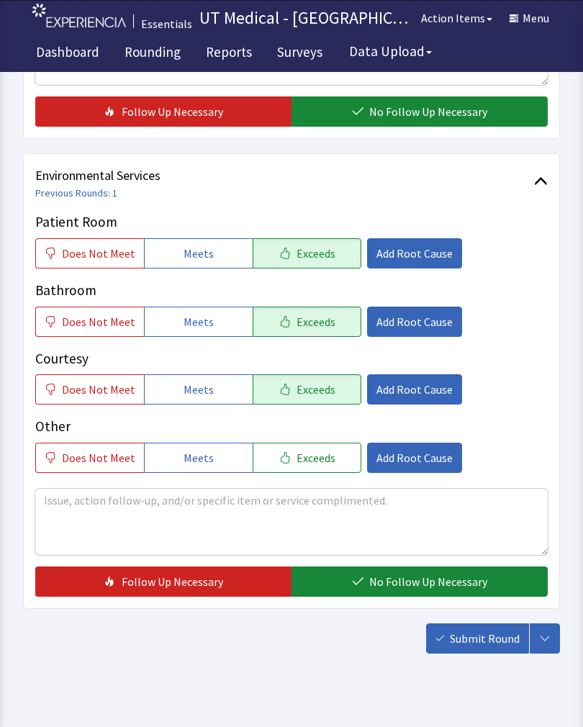
click at [471, 104] on span "No Follow Up Necessary" at bounding box center [428, 111] width 118 height 17
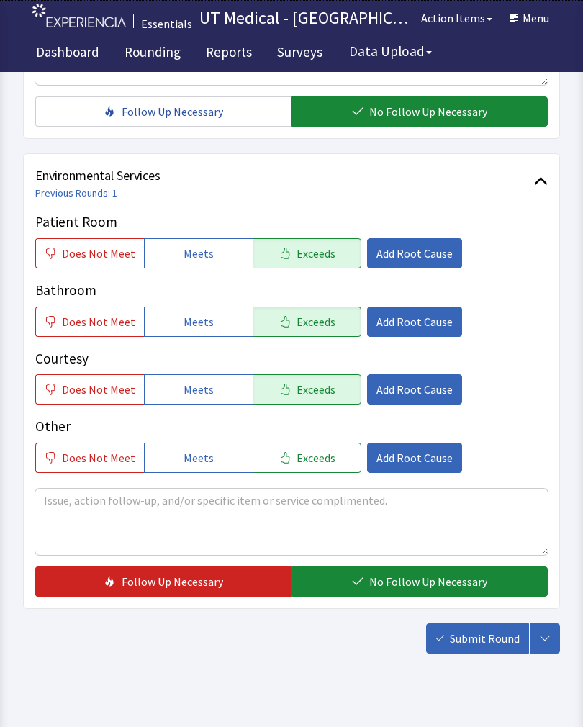
click at [410, 587] on span "No Follow Up Necessary" at bounding box center [428, 581] width 118 height 17
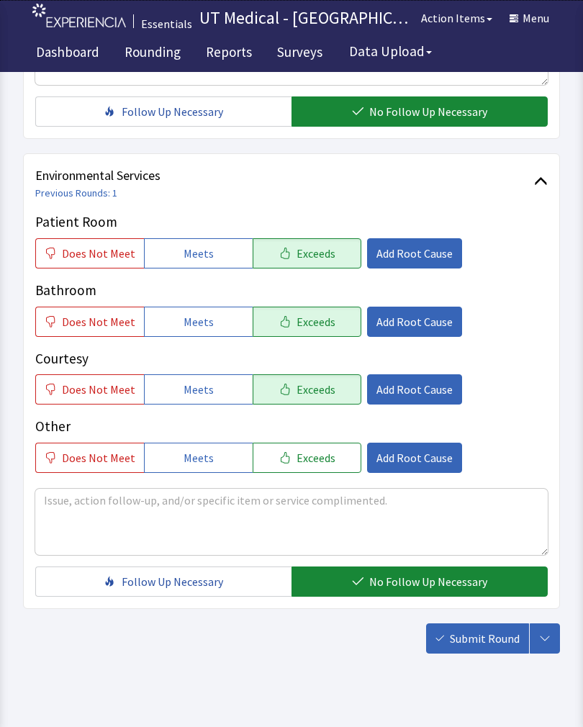
click at [500, 644] on span "Submit Round" at bounding box center [485, 638] width 70 height 17
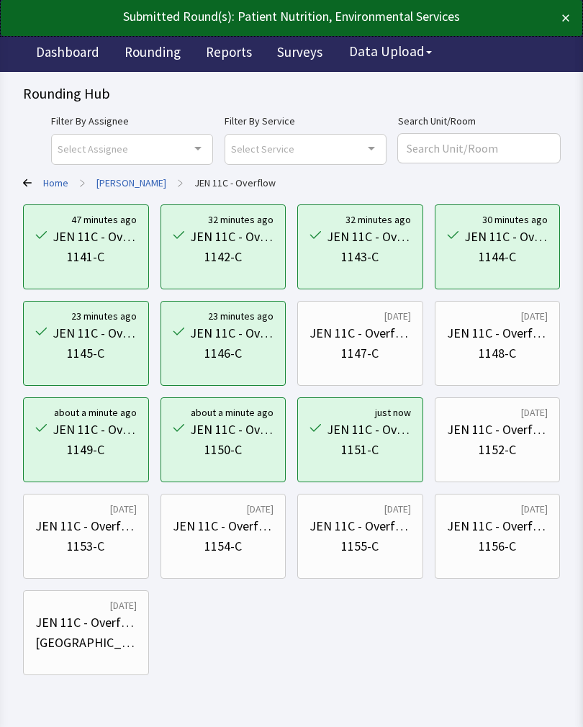
click at [514, 440] on div "1152-C" at bounding box center [497, 450] width 37 height 20
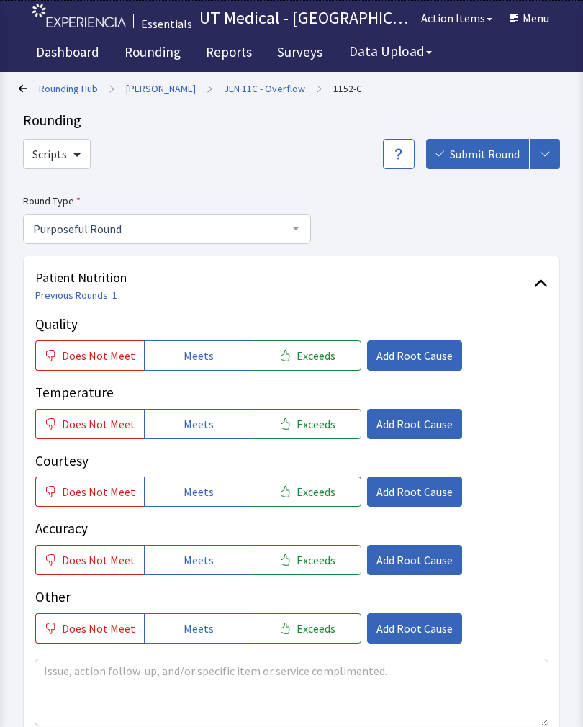
click at [327, 353] on button "Exceeds" at bounding box center [307, 355] width 109 height 30
click at [320, 425] on span "Exceeds" at bounding box center [316, 423] width 39 height 17
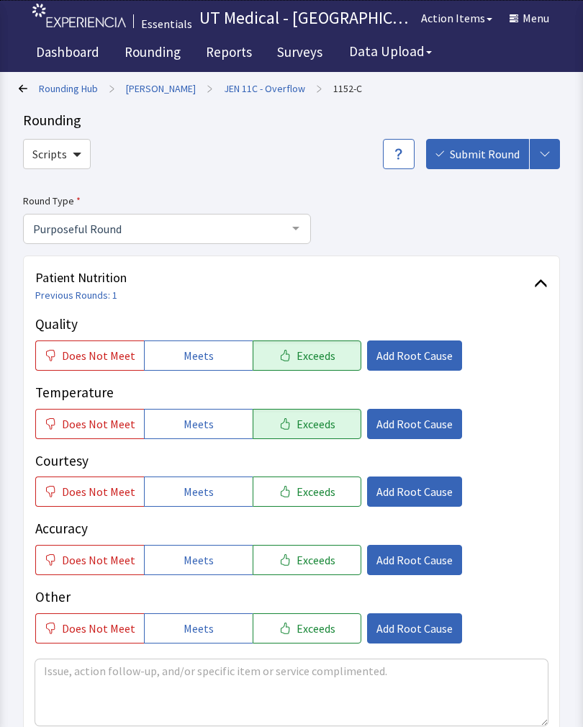
click at [318, 504] on button "Exceeds" at bounding box center [307, 491] width 109 height 30
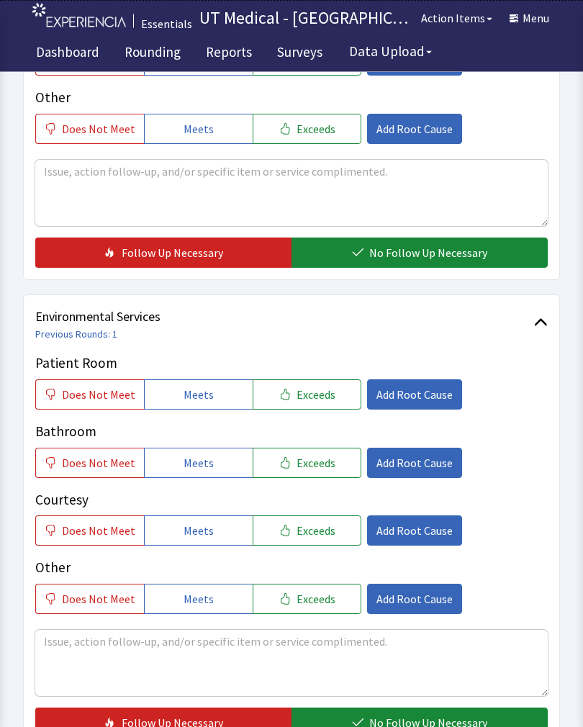
click at [461, 252] on span "No Follow Up Necessary" at bounding box center [428, 253] width 118 height 17
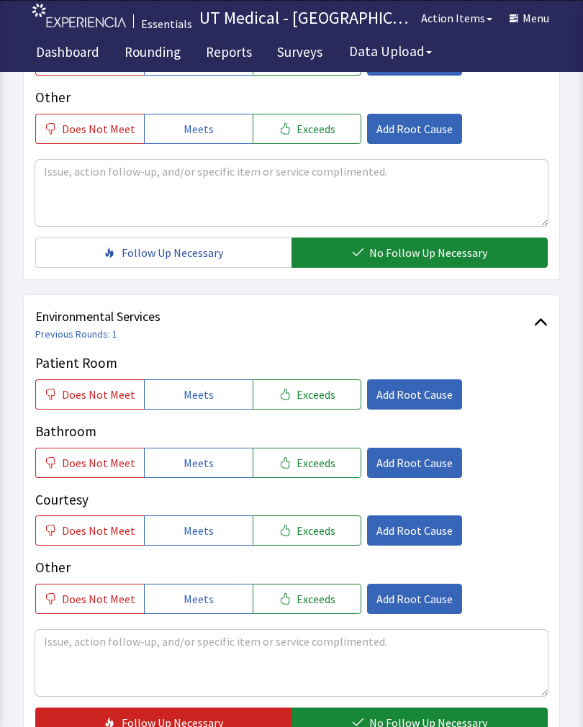
click at [307, 407] on button "Exceeds" at bounding box center [307, 394] width 109 height 30
click at [319, 462] on span "Exceeds" at bounding box center [316, 462] width 39 height 17
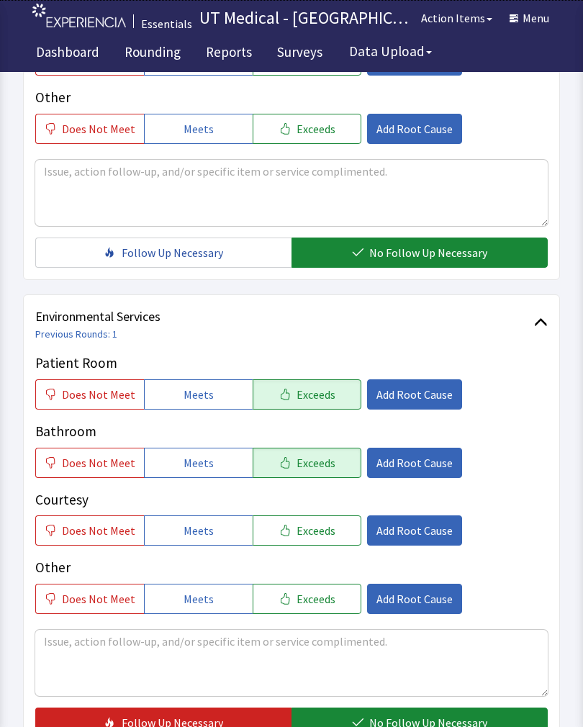
click at [323, 518] on button "Exceeds" at bounding box center [307, 530] width 109 height 30
click at [422, 718] on span "No Follow Up Necessary" at bounding box center [428, 722] width 118 height 17
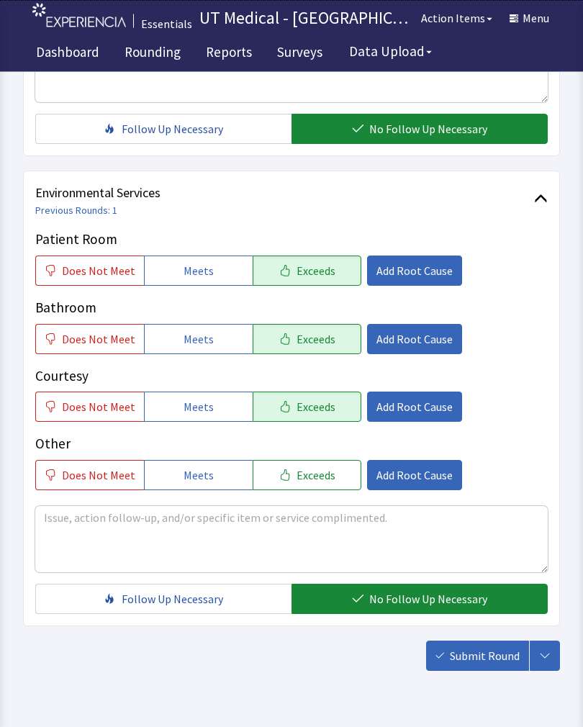
scroll to position [641, 0]
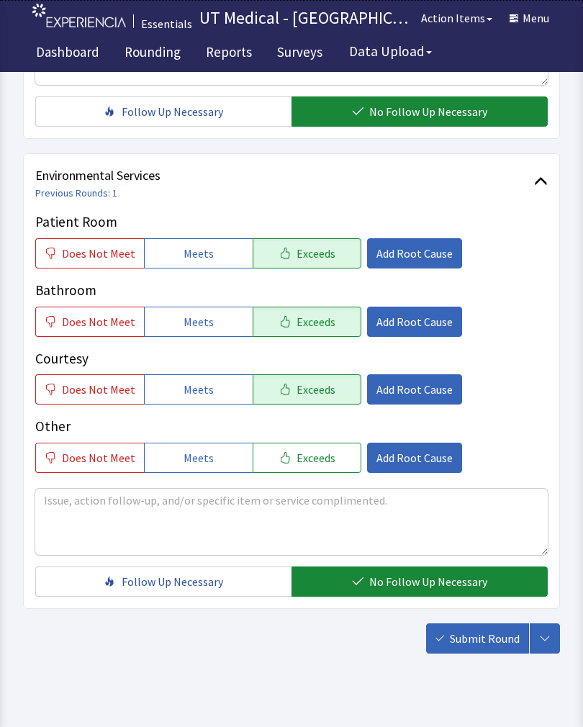
click at [487, 626] on button "Submit Round" at bounding box center [477, 638] width 103 height 30
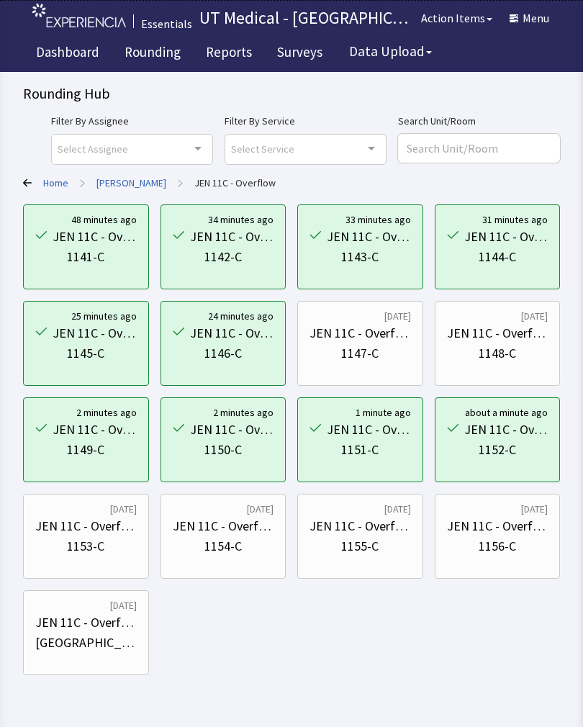
click at [108, 547] on div "1153-C" at bounding box center [85, 546] width 101 height 20
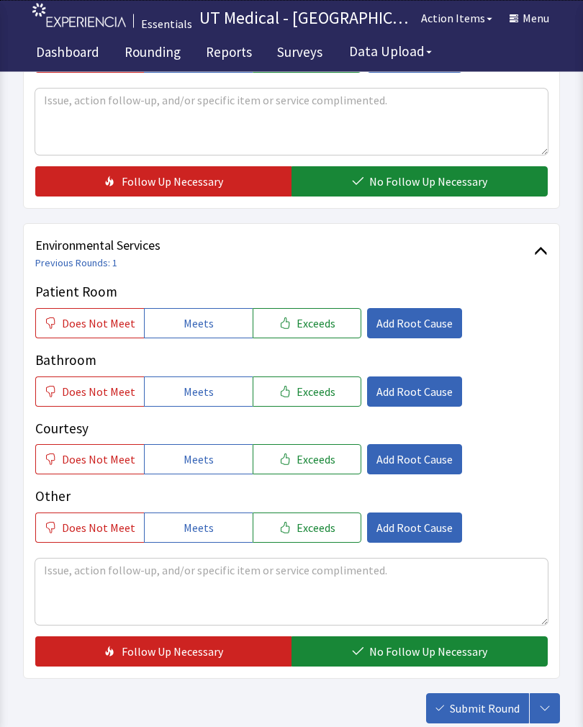
scroll to position [579, 0]
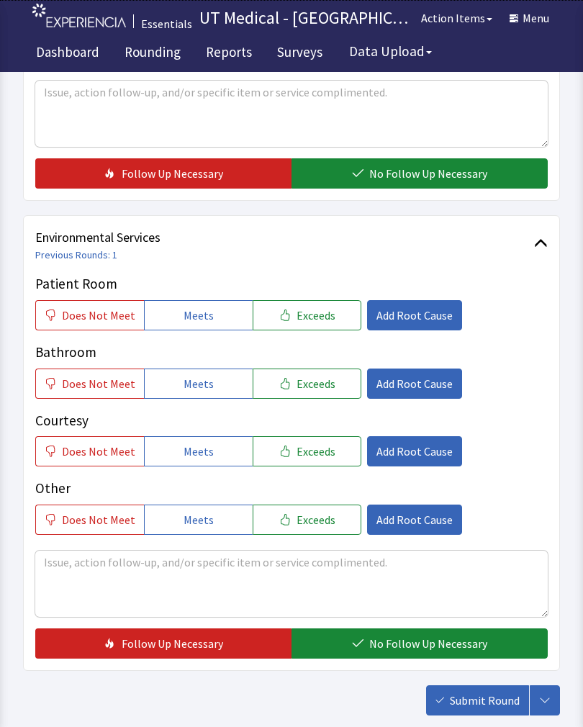
click at [329, 312] on button "Exceeds" at bounding box center [307, 315] width 109 height 30
click at [321, 384] on span "Exceeds" at bounding box center [316, 383] width 39 height 17
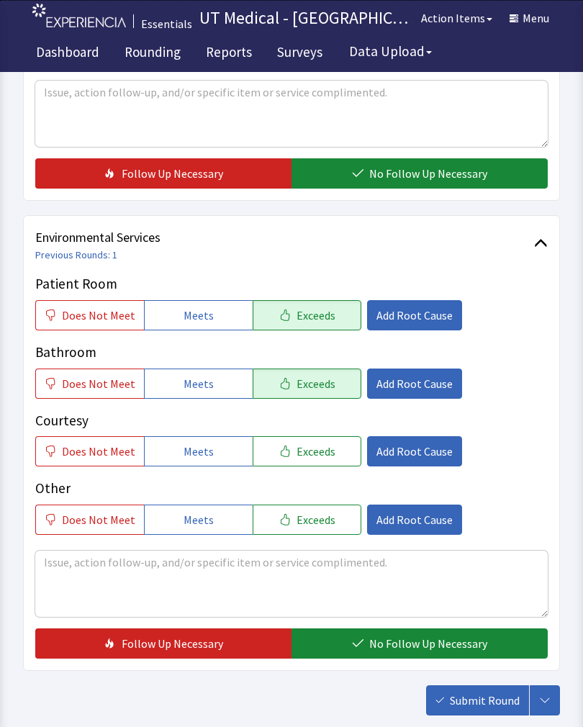
click at [318, 455] on span "Exceeds" at bounding box center [316, 451] width 39 height 17
click at [400, 641] on span "No Follow Up Necessary" at bounding box center [428, 643] width 118 height 17
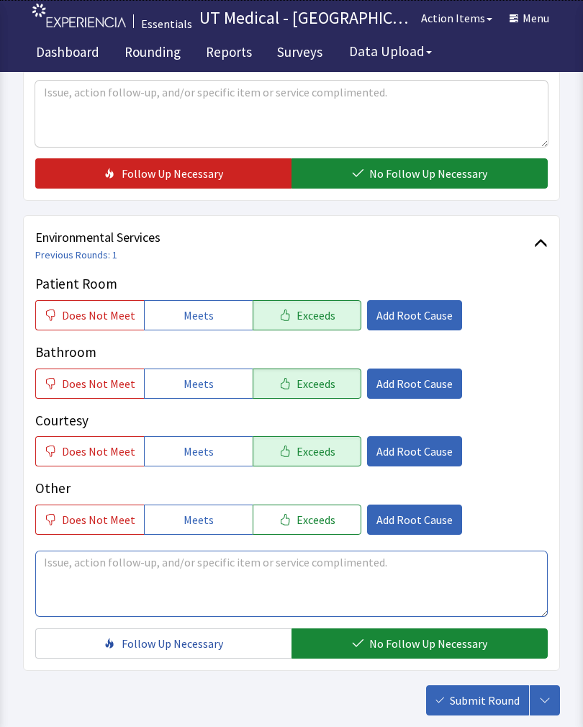
click at [212, 574] on textarea at bounding box center [291, 584] width 512 height 66
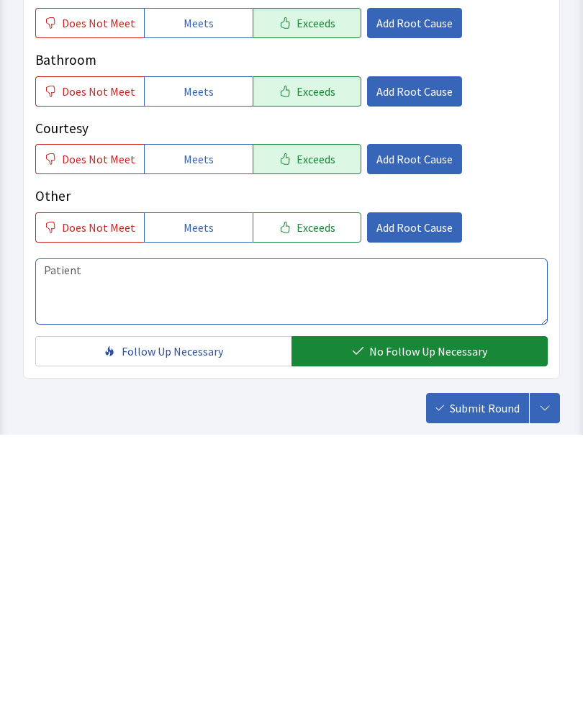
scroll to position [663, 0]
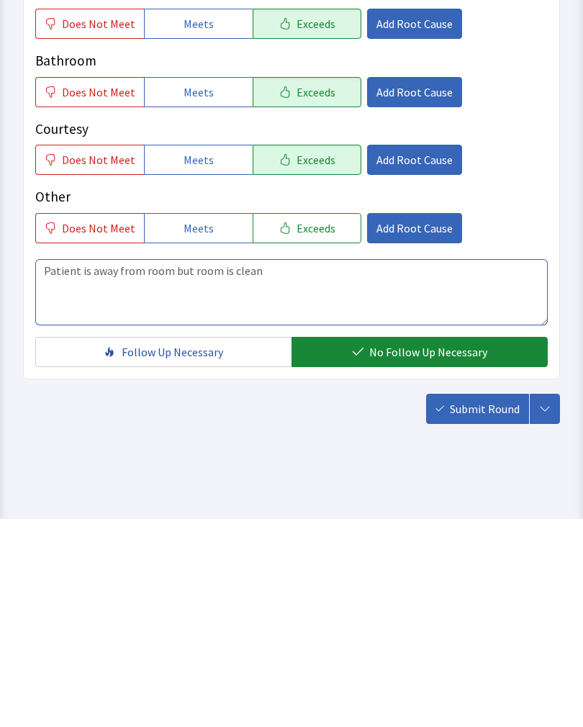
type textarea "Patient is away from room but room is clean"
click at [485, 608] on span "Submit Round" at bounding box center [485, 616] width 70 height 17
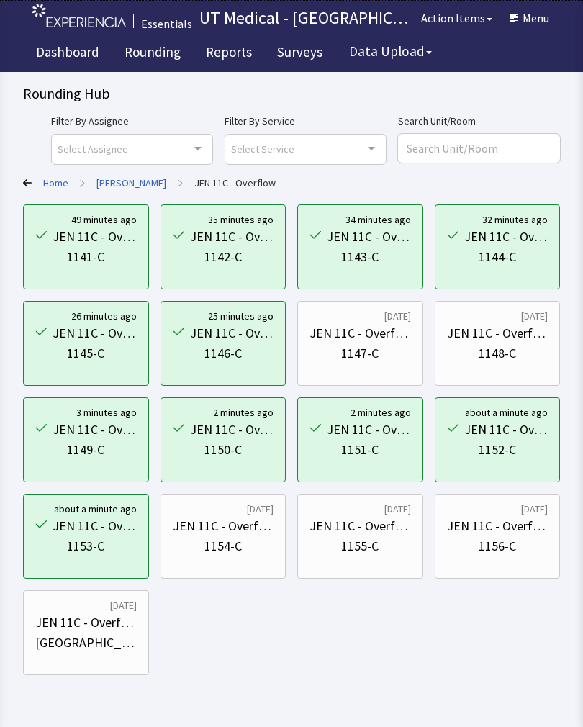
click at [235, 532] on div "JEN 11C - Overflow" at bounding box center [223, 526] width 101 height 20
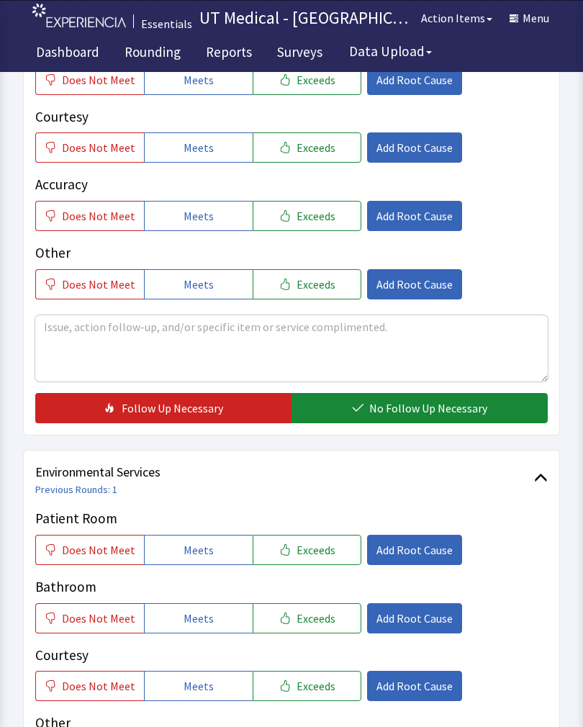
scroll to position [343, 0]
click at [323, 548] on span "Exceeds" at bounding box center [316, 550] width 39 height 17
click at [307, 625] on button "Exceeds" at bounding box center [307, 618] width 109 height 30
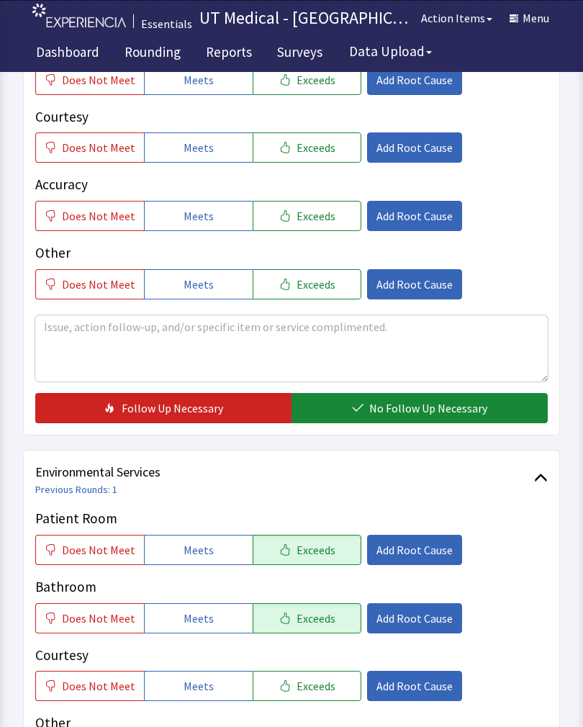
click at [313, 683] on span "Exceeds" at bounding box center [316, 685] width 39 height 17
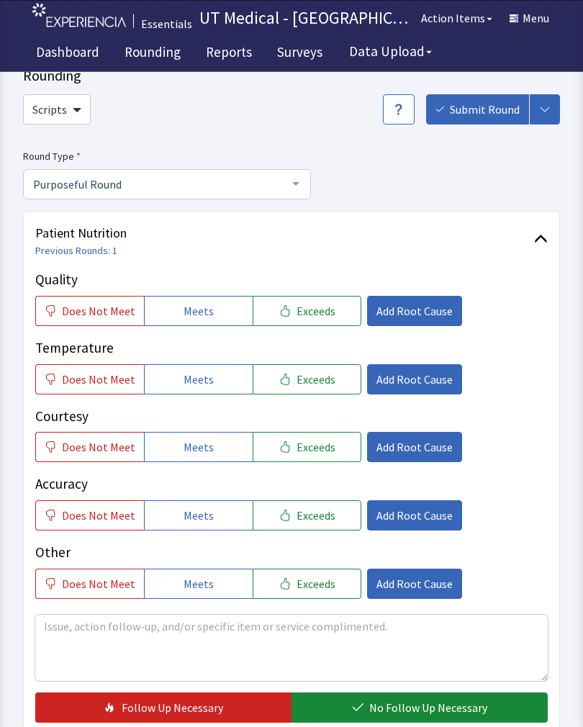
scroll to position [46, 0]
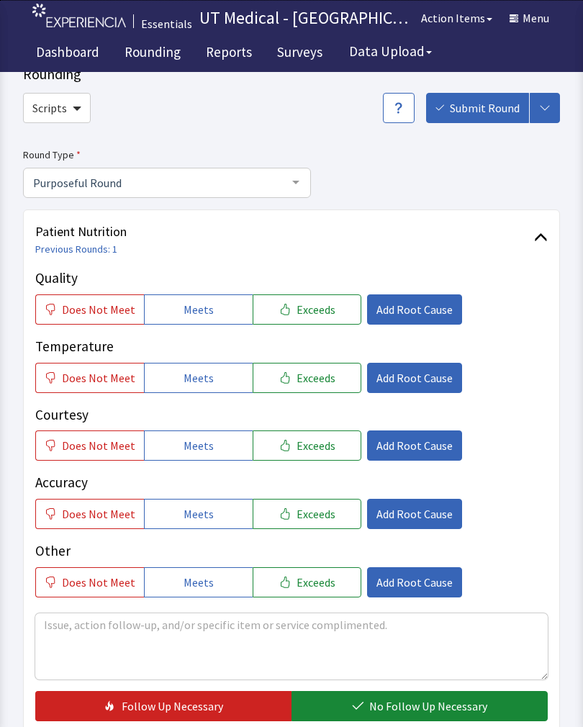
click at [309, 302] on span "Exceeds" at bounding box center [316, 309] width 39 height 17
click at [322, 375] on span "Exceeds" at bounding box center [316, 377] width 39 height 17
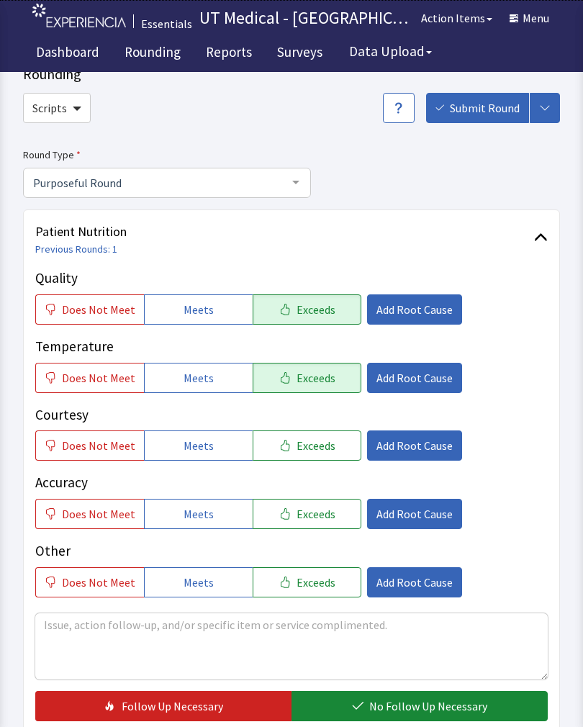
click at [315, 456] on button "Exceeds" at bounding box center [307, 445] width 109 height 30
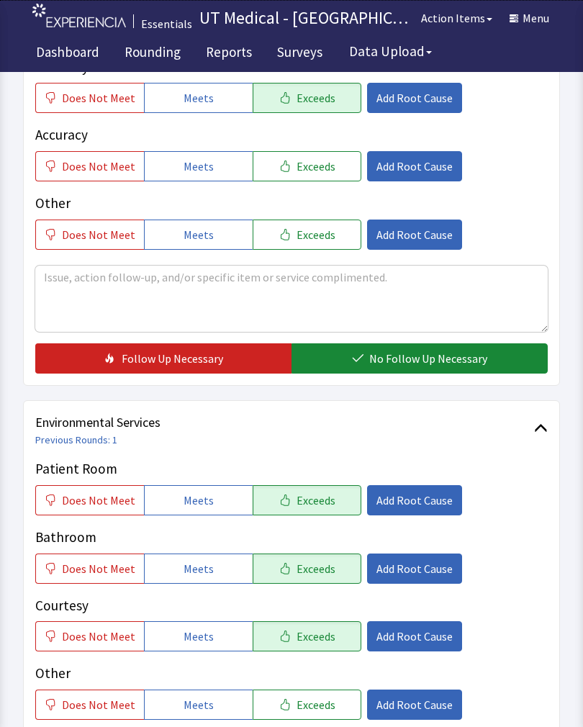
scroll to position [394, 0]
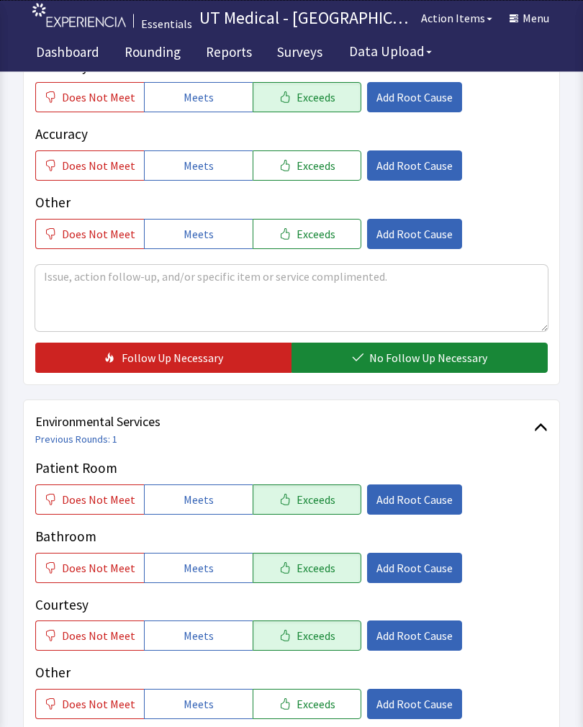
click at [442, 371] on button "No Follow Up Necessary" at bounding box center [419, 358] width 256 height 30
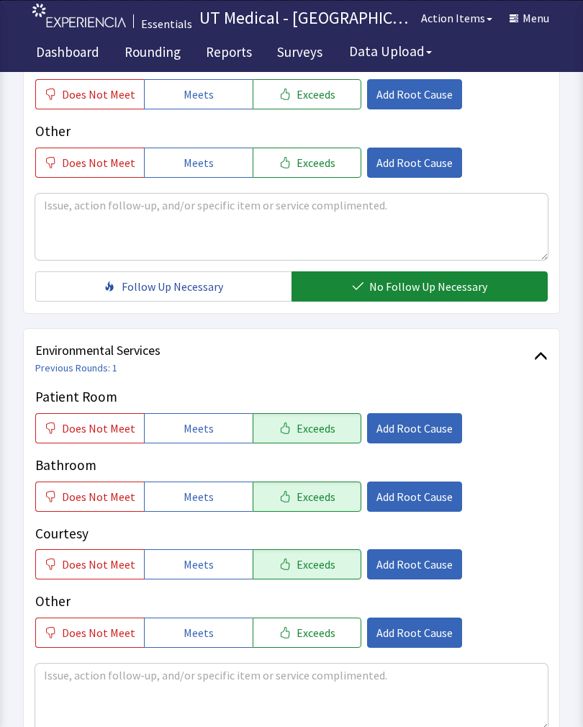
scroll to position [641, 0]
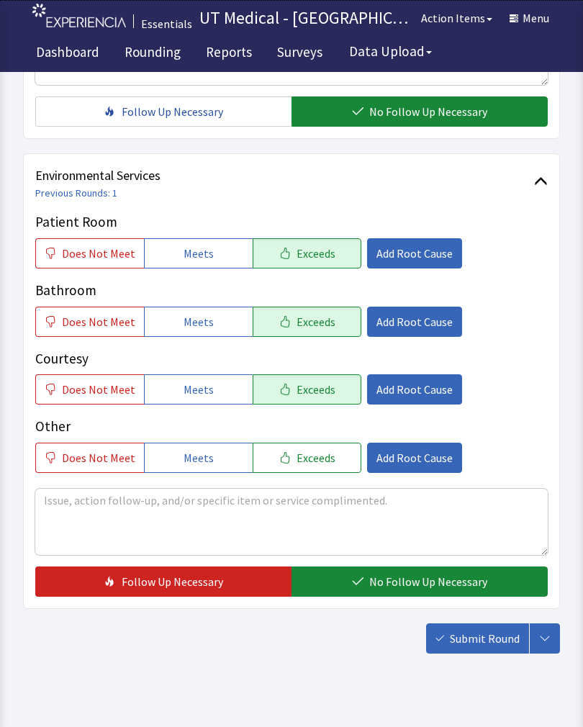
click at [453, 572] on button "No Follow Up Necessary" at bounding box center [419, 581] width 256 height 30
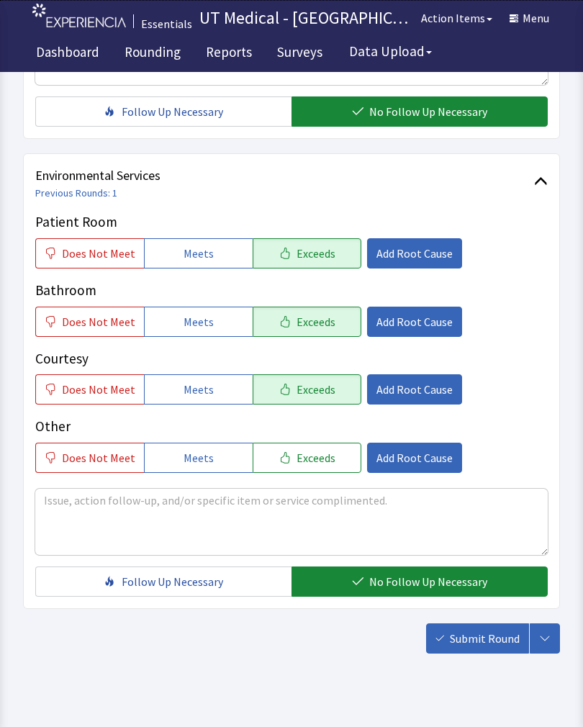
click at [497, 636] on span "Submit Round" at bounding box center [485, 638] width 70 height 17
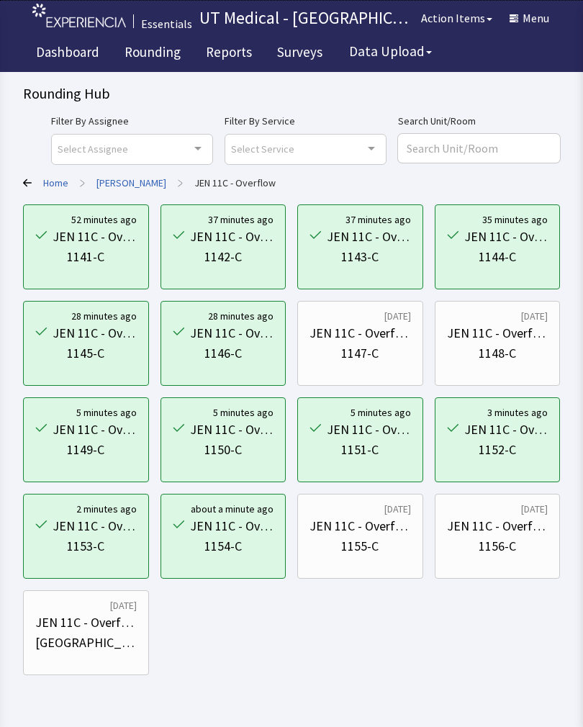
click at [371, 530] on div "JEN 11C - Overflow" at bounding box center [359, 526] width 101 height 20
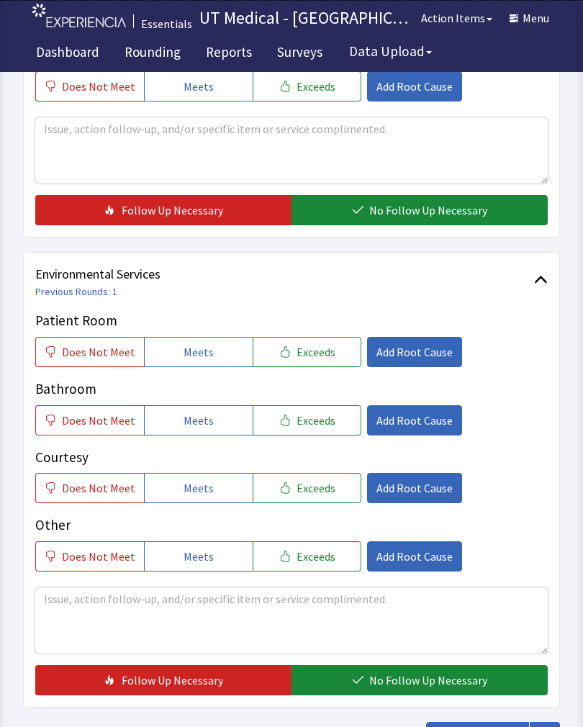
scroll to position [539, 0]
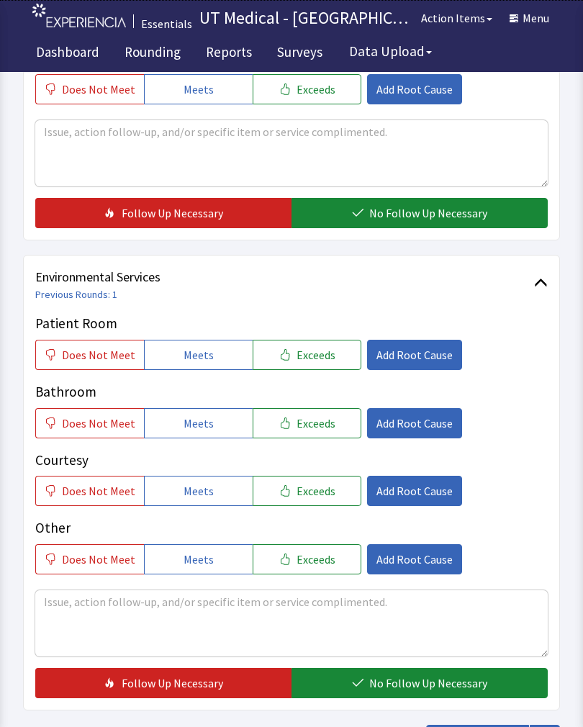
click at [325, 353] on button "Exceeds" at bounding box center [307, 355] width 109 height 30
click at [313, 432] on button "Exceeds" at bounding box center [307, 423] width 109 height 30
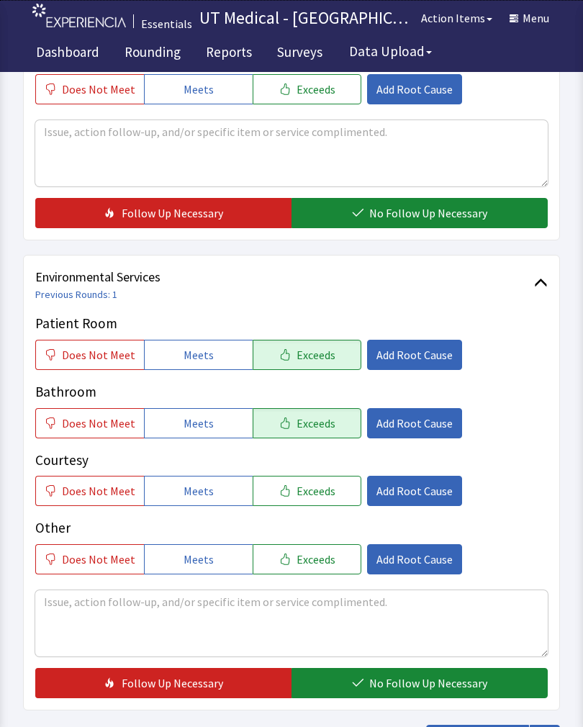
click at [307, 502] on button "Exceeds" at bounding box center [307, 491] width 109 height 30
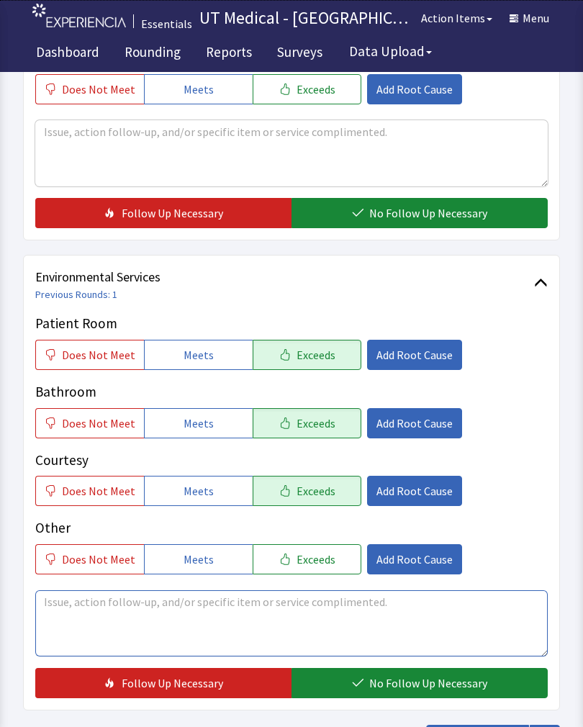
click at [273, 620] on textarea at bounding box center [291, 623] width 512 height 66
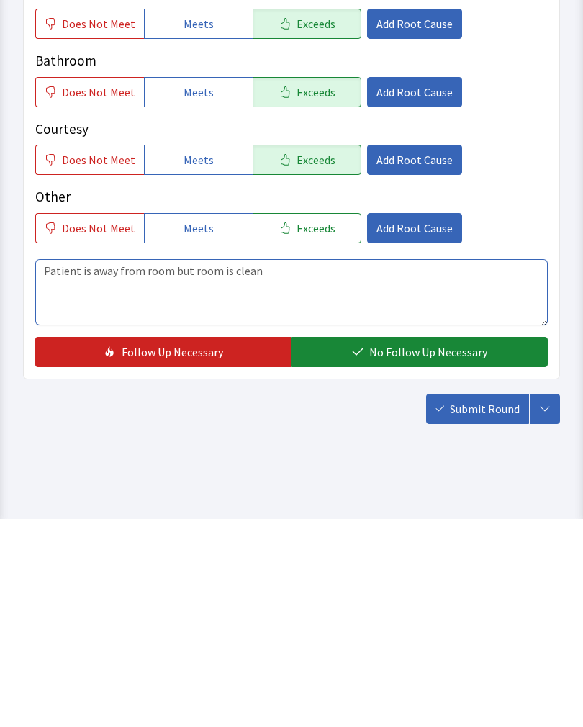
type textarea "Patient is away from room but room is clean"
click at [425, 551] on span "No Follow Up Necessary" at bounding box center [428, 559] width 118 height 17
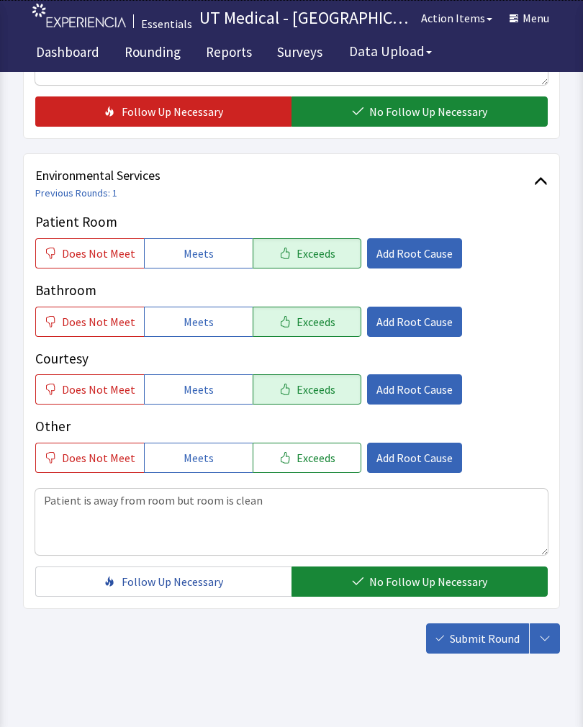
click at [482, 636] on span "Submit Round" at bounding box center [485, 638] width 70 height 17
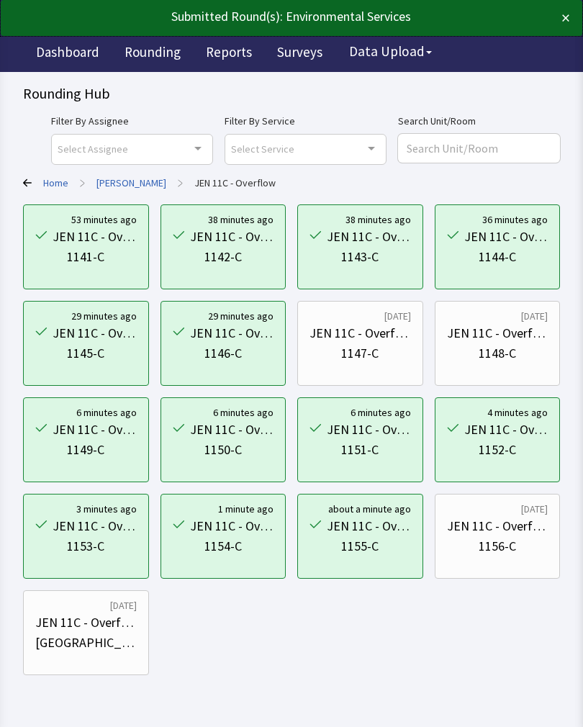
click at [510, 532] on div "JEN 11C - Overflow" at bounding box center [497, 526] width 101 height 20
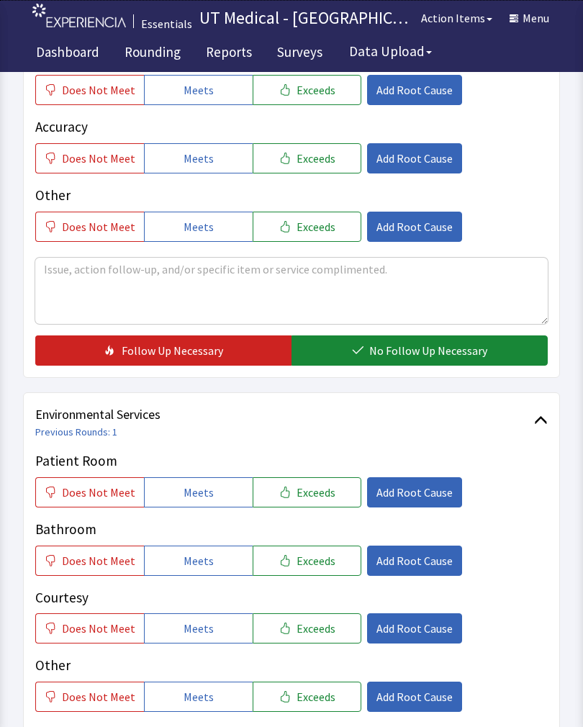
scroll to position [396, 0]
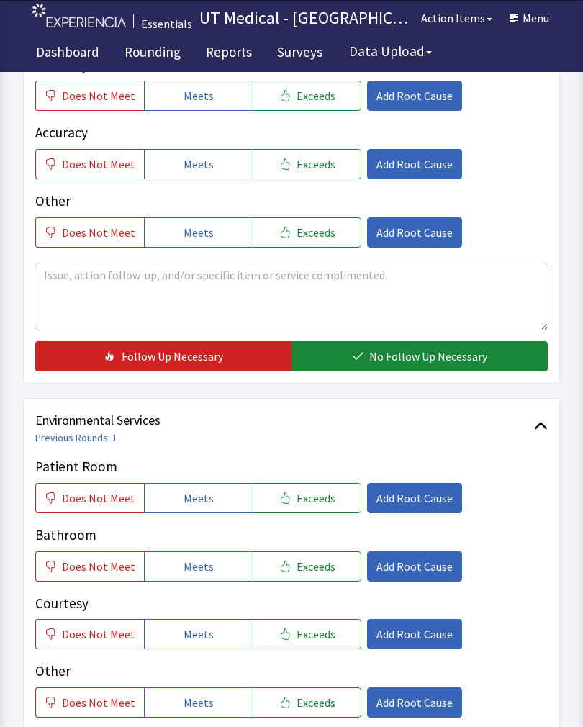
click at [333, 503] on button "Exceeds" at bounding box center [307, 498] width 109 height 30
click at [335, 578] on button "Exceeds" at bounding box center [307, 566] width 109 height 30
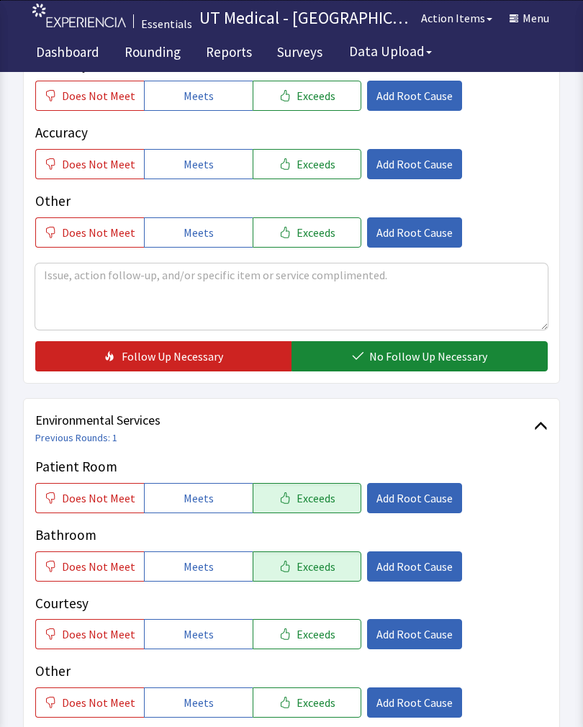
click at [333, 643] on button "Exceeds" at bounding box center [307, 634] width 109 height 30
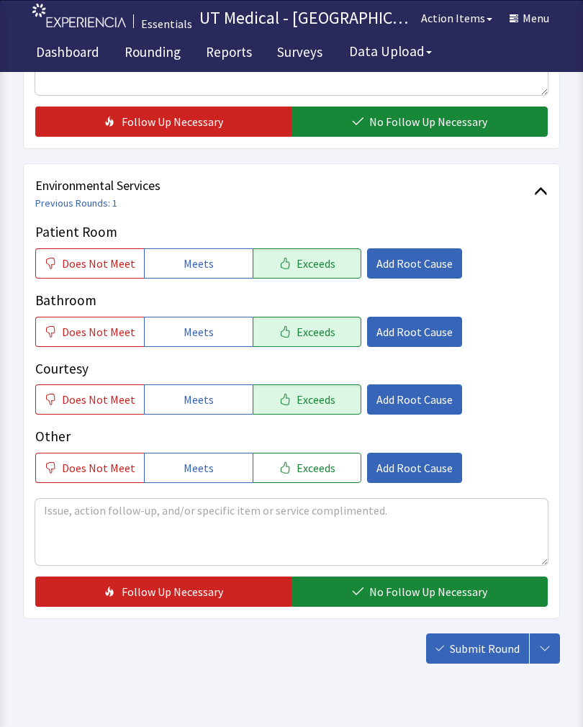
scroll to position [641, 0]
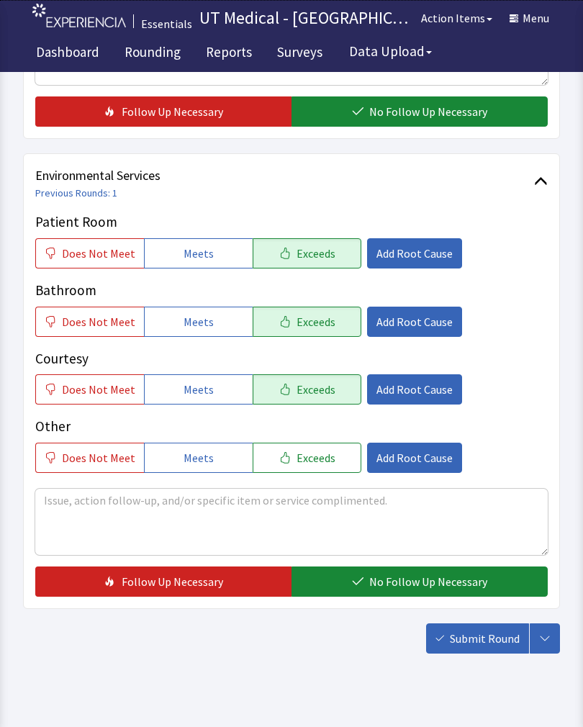
click at [411, 578] on span "No Follow Up Necessary" at bounding box center [428, 581] width 118 height 17
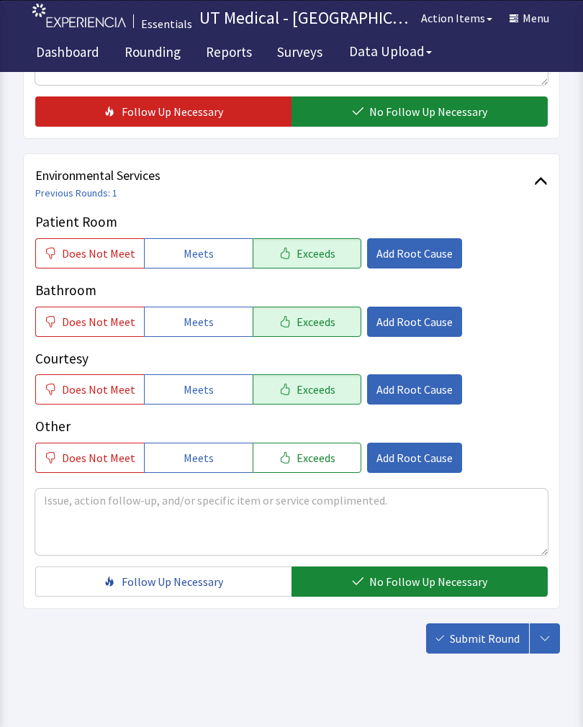
click at [488, 633] on span "Submit Round" at bounding box center [485, 638] width 70 height 17
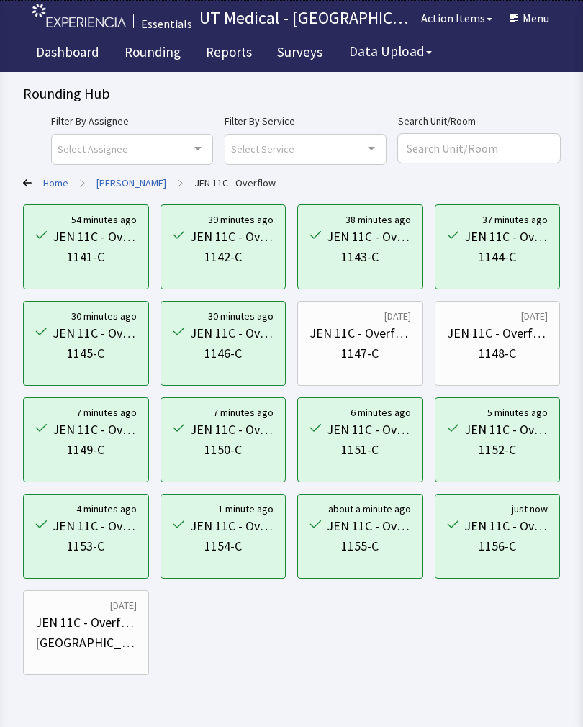
click at [379, 351] on div "1147-C" at bounding box center [359, 353] width 101 height 20
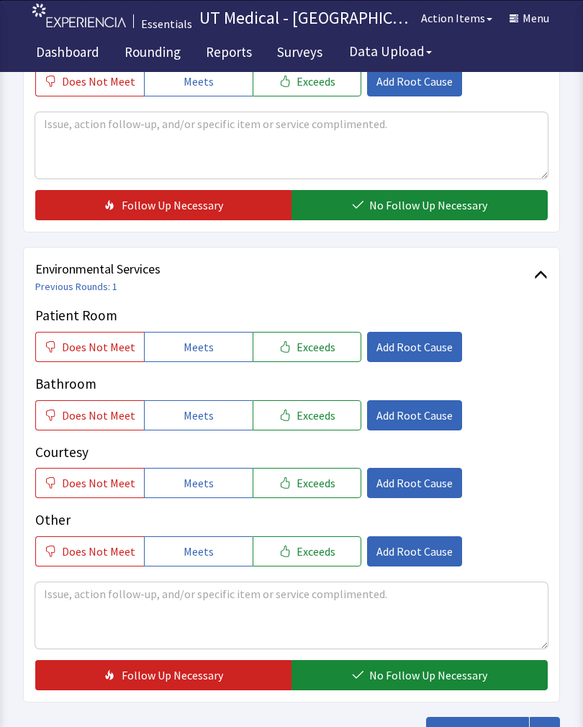
scroll to position [548, 0]
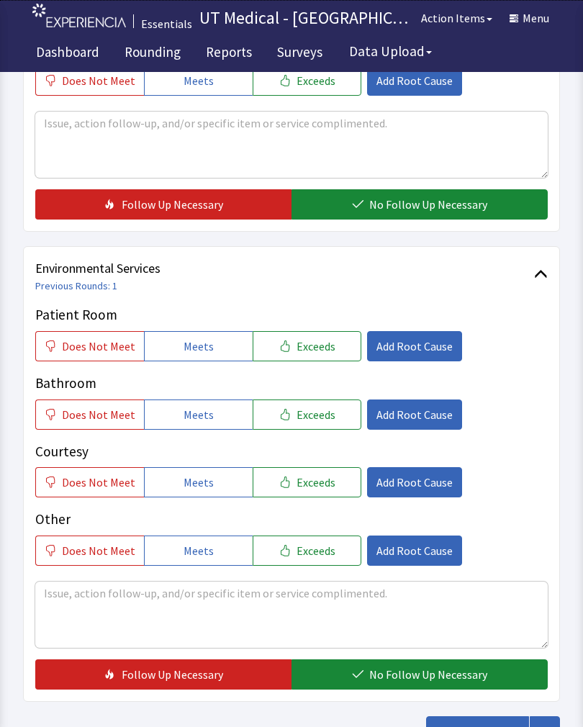
click at [307, 348] on span "Exceeds" at bounding box center [316, 346] width 39 height 17
click at [309, 420] on span "Exceeds" at bounding box center [316, 414] width 39 height 17
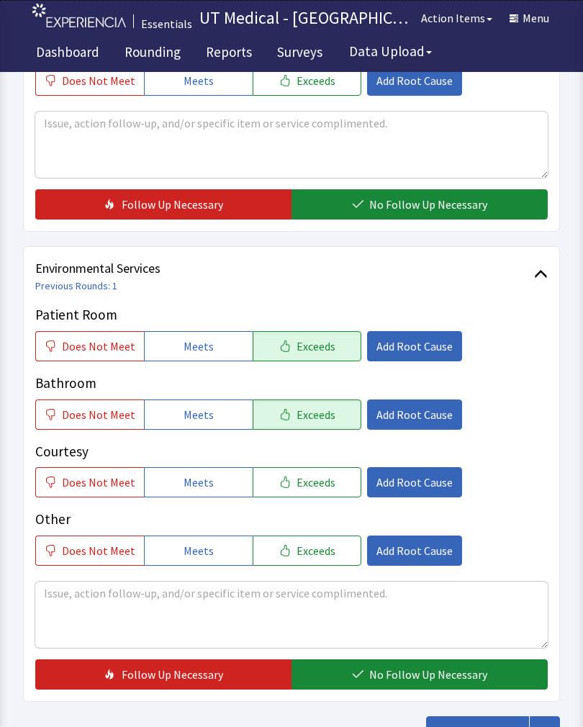
click at [320, 489] on span "Exceeds" at bounding box center [316, 482] width 39 height 17
click at [395, 669] on span "No Follow Up Necessary" at bounding box center [428, 674] width 118 height 17
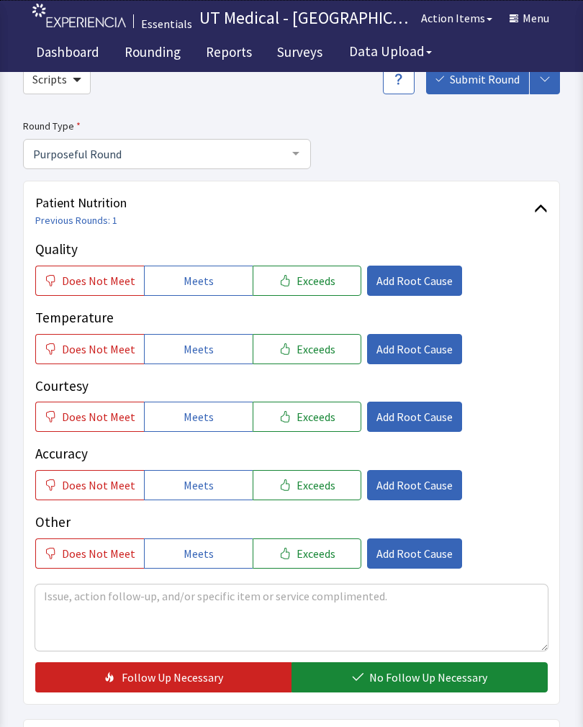
scroll to position [68, 0]
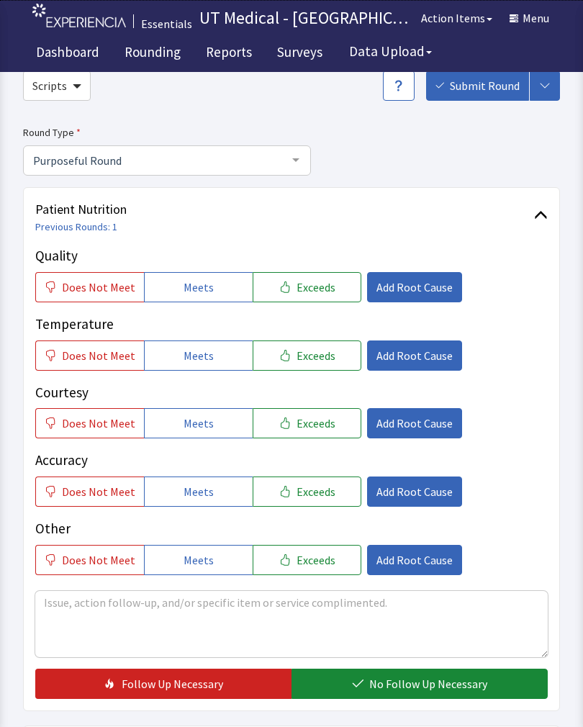
click at [300, 289] on span "Exceeds" at bounding box center [316, 287] width 39 height 17
click at [304, 353] on span "Exceeds" at bounding box center [316, 355] width 39 height 17
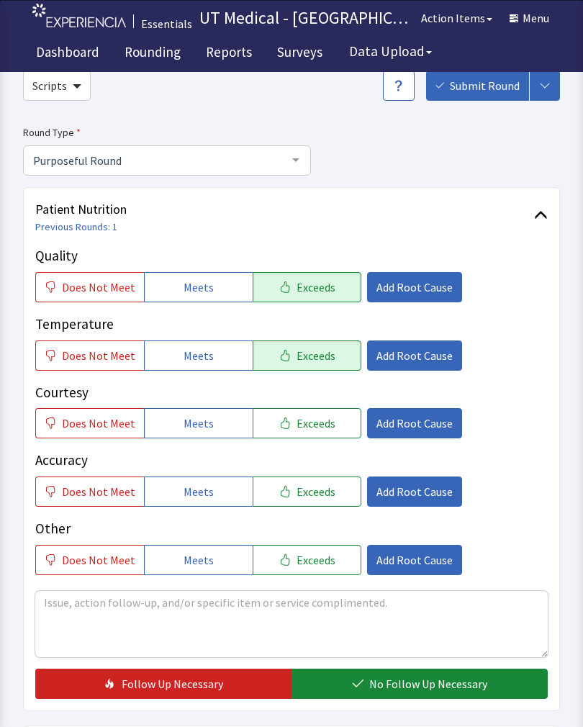
click at [307, 426] on span "Exceeds" at bounding box center [316, 423] width 39 height 17
click at [403, 676] on span "No Follow Up Necessary" at bounding box center [428, 683] width 118 height 17
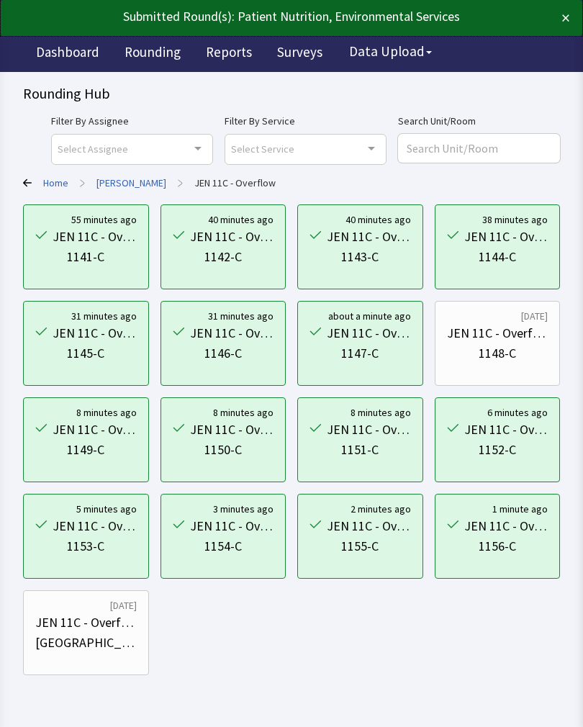
click at [519, 341] on div "JEN 11C - Overflow" at bounding box center [497, 333] width 101 height 20
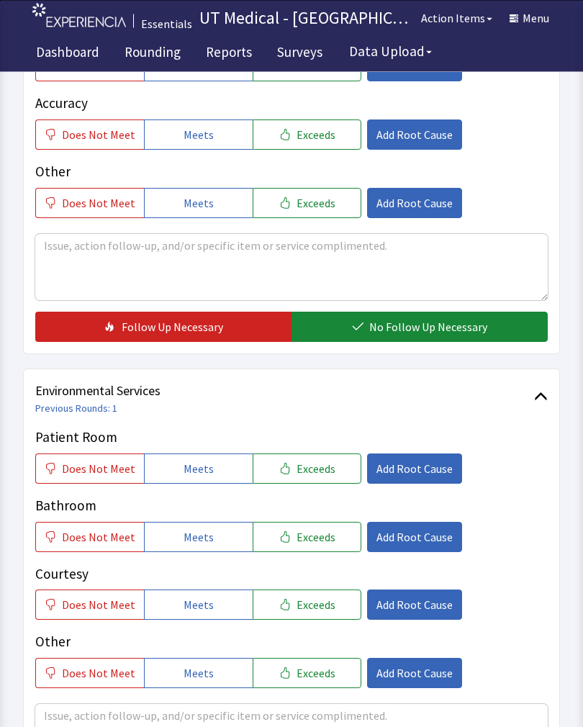
scroll to position [422, 0]
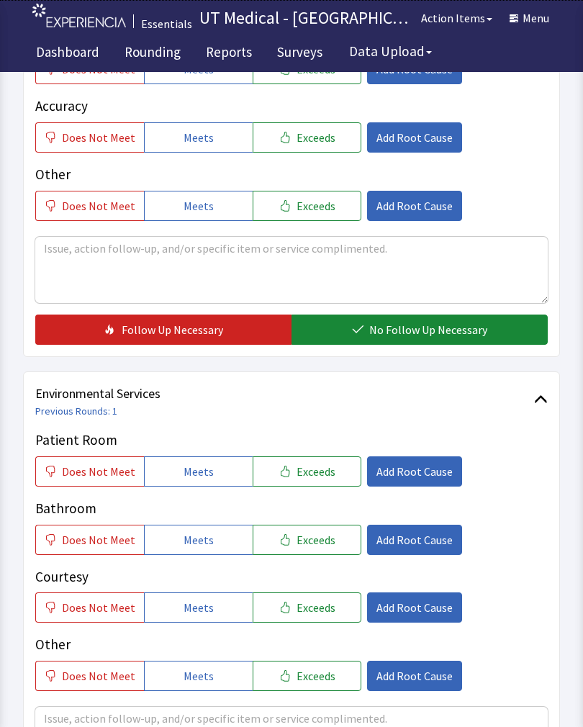
click at [333, 479] on button "Exceeds" at bounding box center [307, 471] width 109 height 30
click at [325, 546] on button "Exceeds" at bounding box center [307, 540] width 109 height 30
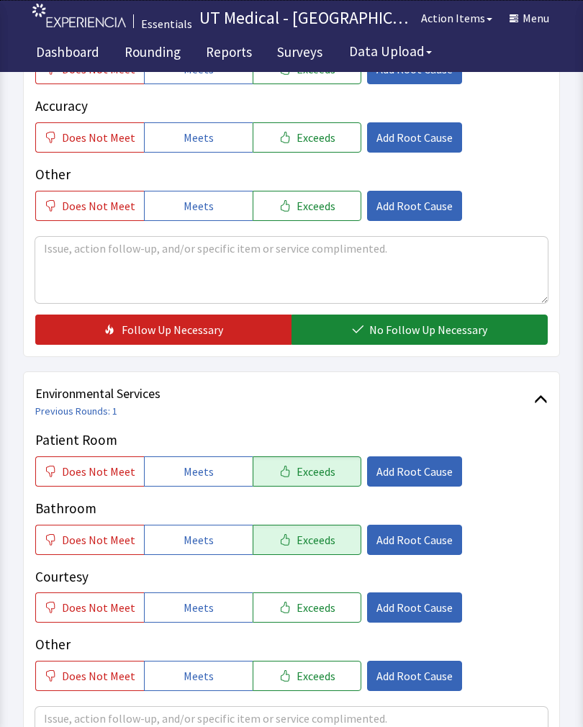
click at [330, 610] on button "Exceeds" at bounding box center [307, 607] width 109 height 30
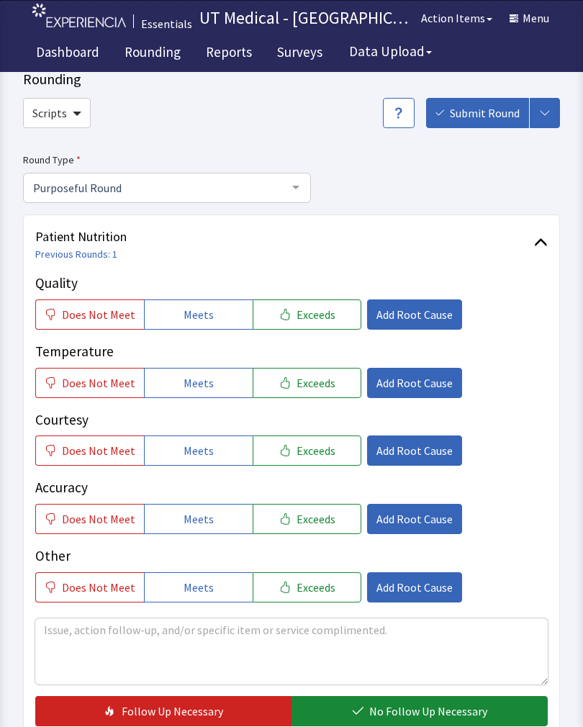
scroll to position [46, 0]
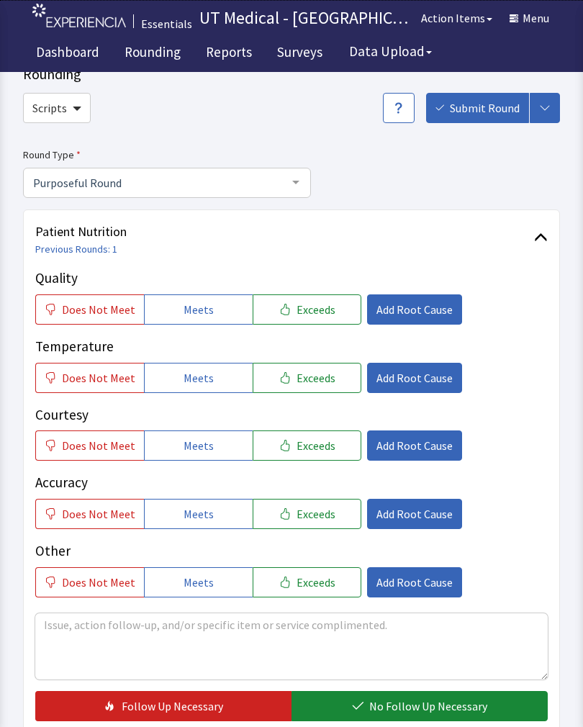
click at [333, 307] on button "Exceeds" at bounding box center [307, 309] width 109 height 30
click at [323, 386] on button "Exceeds" at bounding box center [307, 378] width 109 height 30
click at [334, 449] on button "Exceeds" at bounding box center [307, 445] width 109 height 30
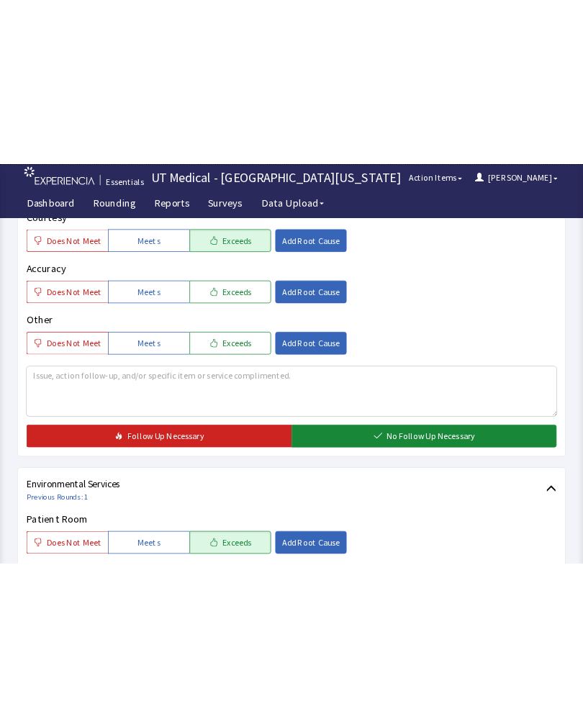
scroll to position [292, 0]
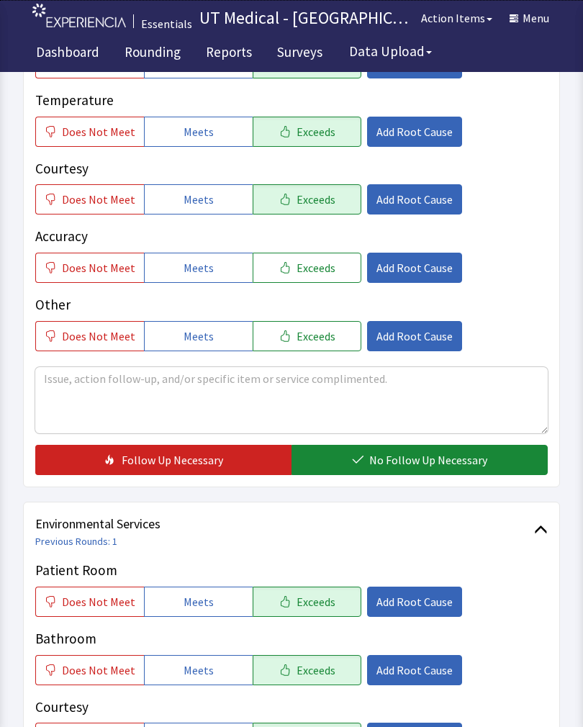
click at [444, 456] on span "No Follow Up Necessary" at bounding box center [428, 459] width 118 height 17
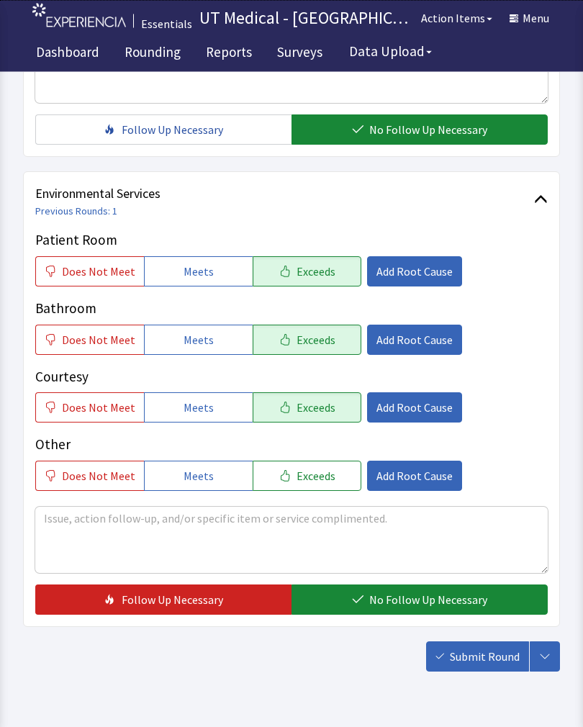
scroll to position [641, 0]
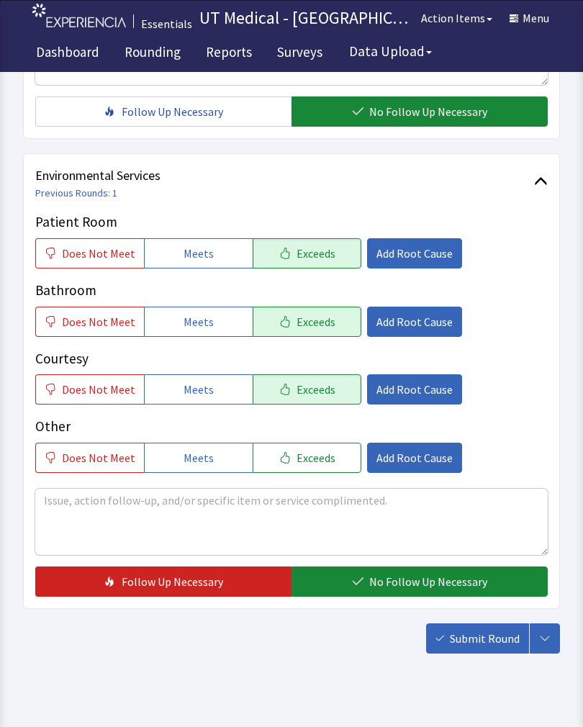
click at [424, 584] on span "No Follow Up Necessary" at bounding box center [428, 581] width 118 height 17
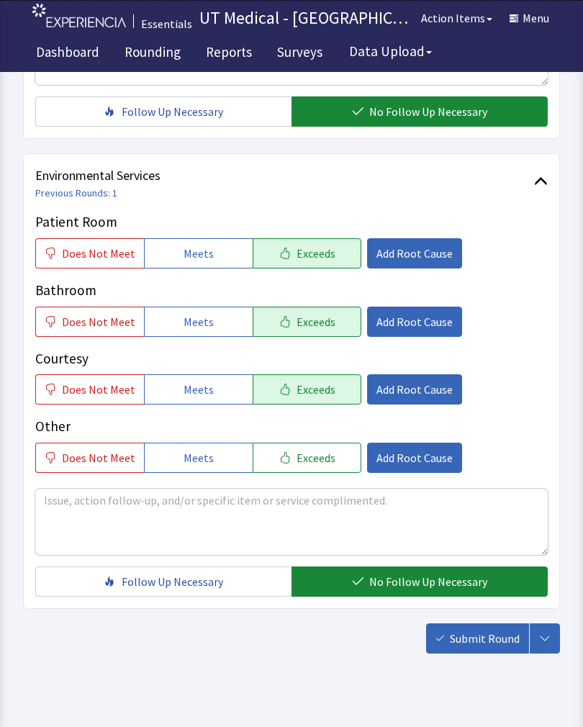
click at [484, 653] on button "Submit Round" at bounding box center [477, 638] width 103 height 30
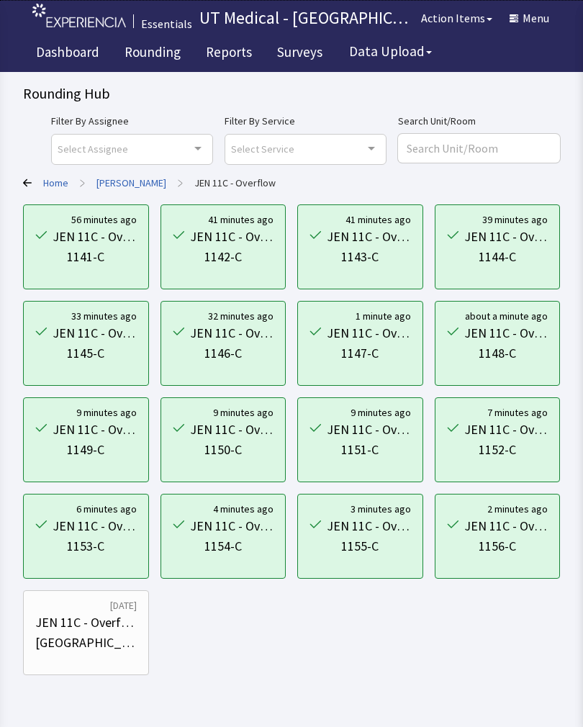
click at [143, 179] on link "[PERSON_NAME]" at bounding box center [131, 183] width 70 height 14
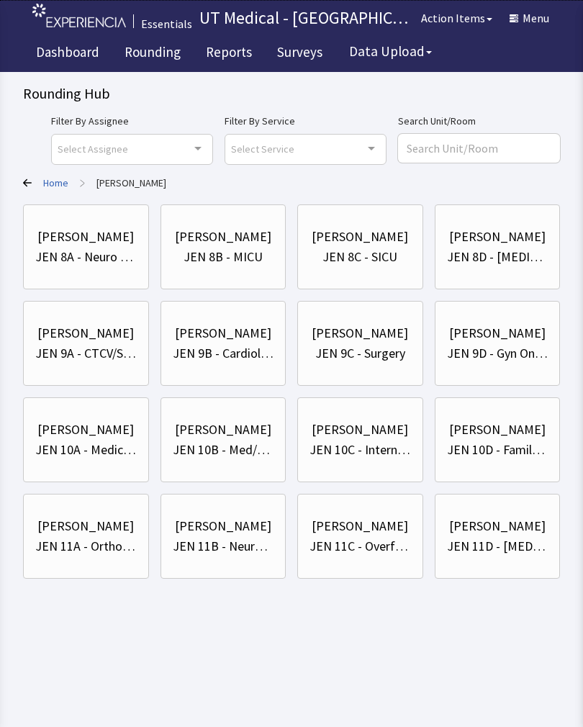
click at [351, 463] on div "[PERSON_NAME] [PERSON_NAME] 10C - Internal Med" at bounding box center [359, 439] width 101 height 69
